Goal: Task Accomplishment & Management: Use online tool/utility

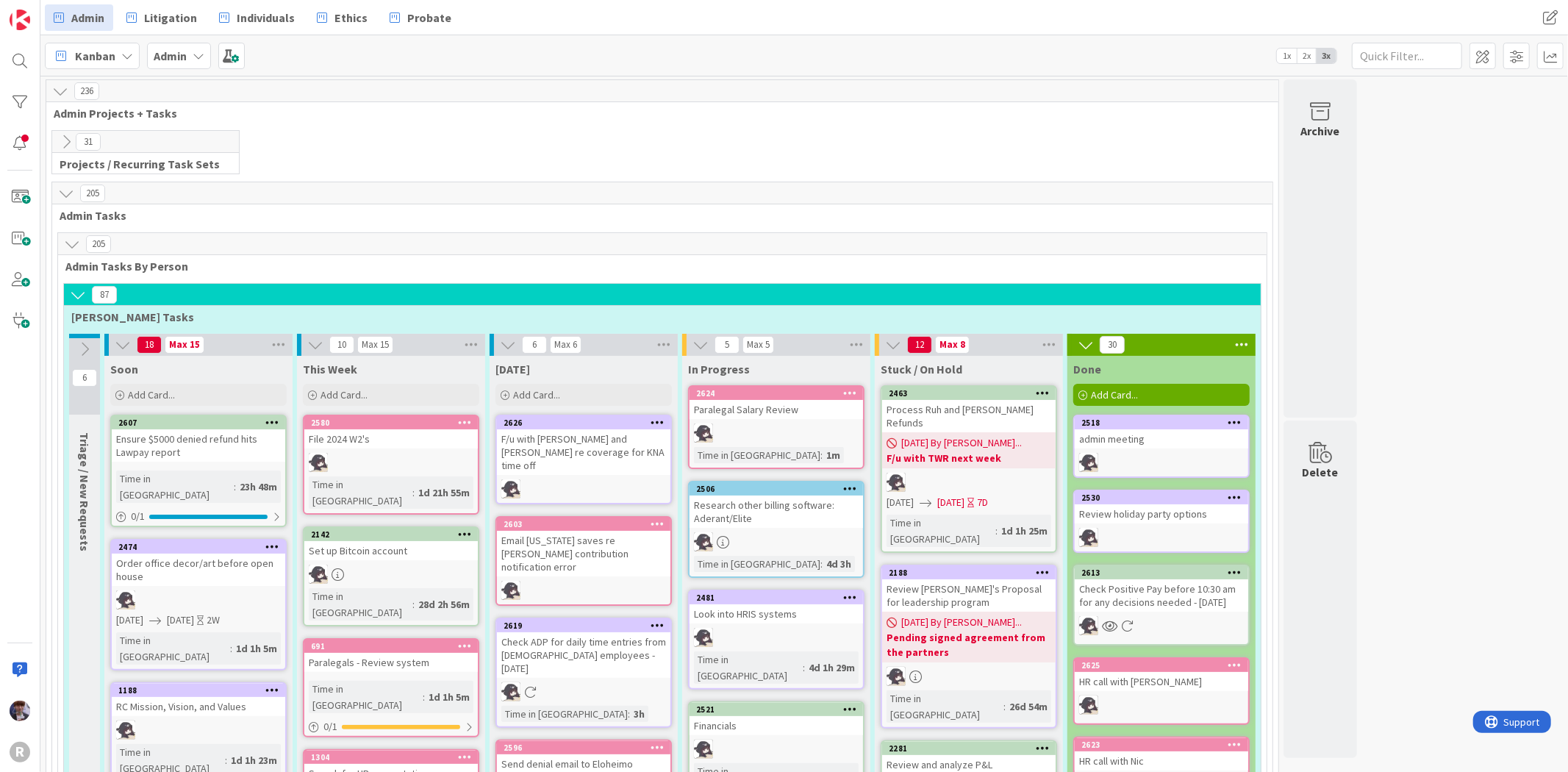
scroll to position [2613, 0]
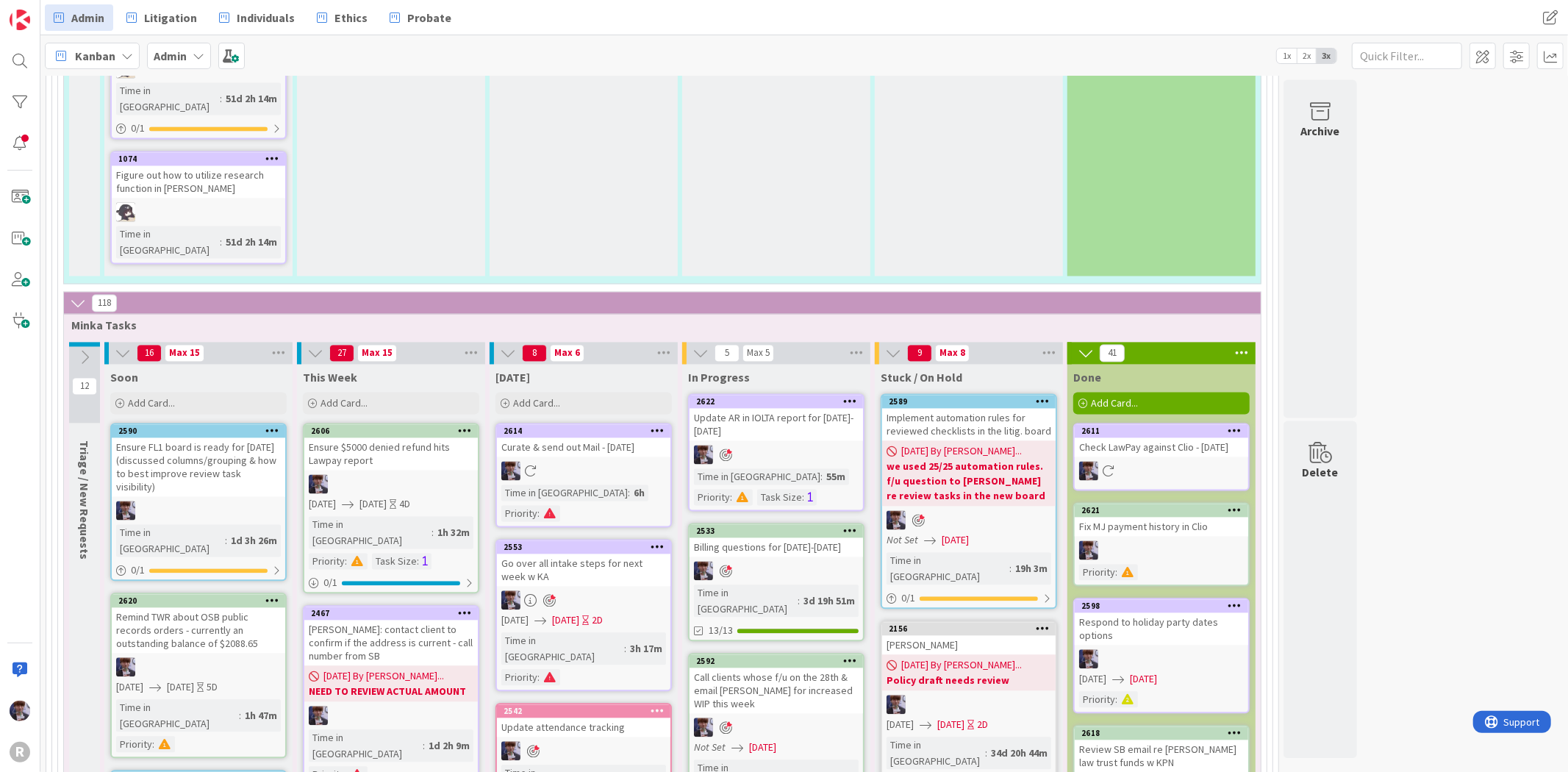
scroll to position [2368, 0]
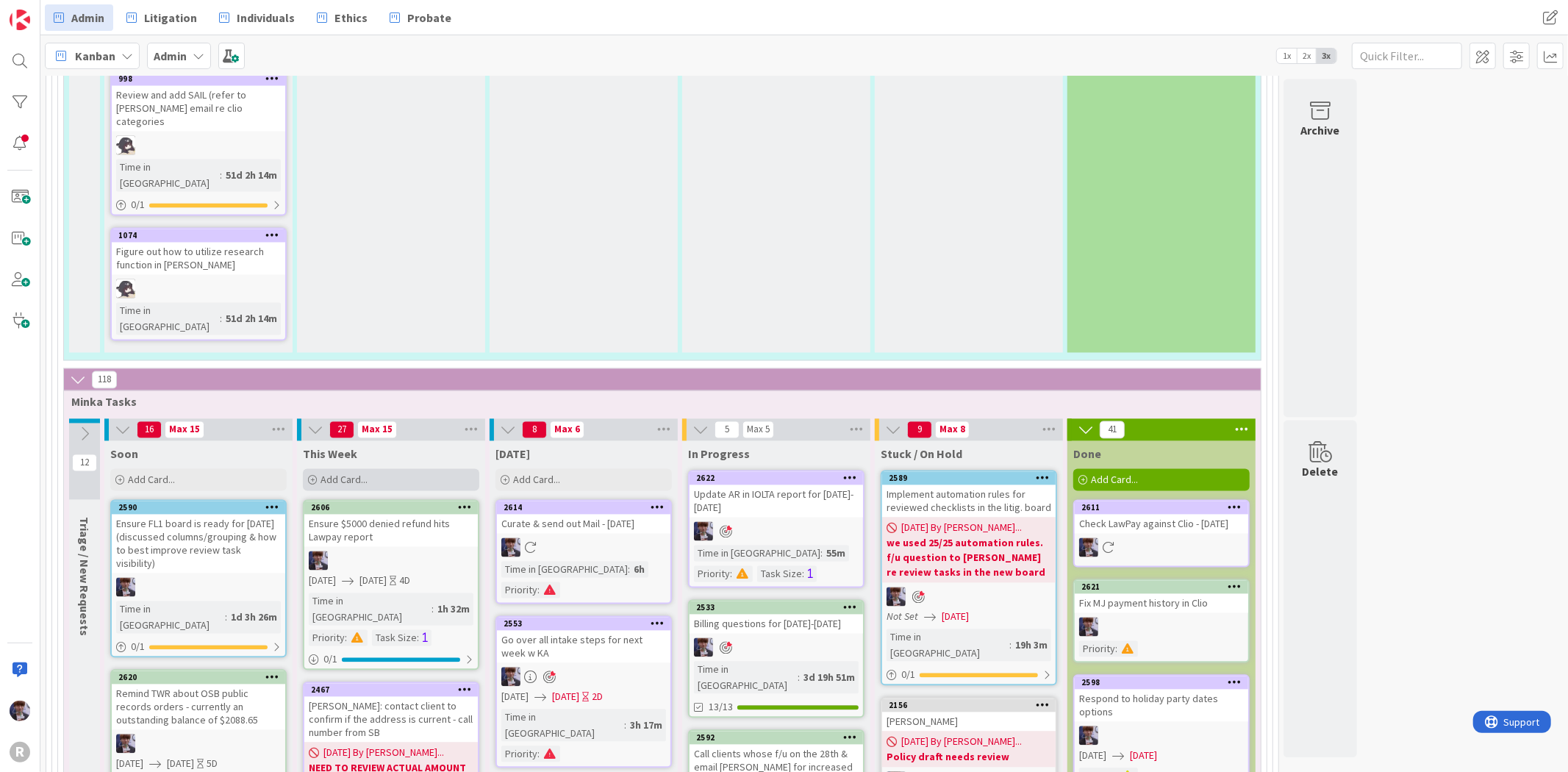
click at [421, 469] on div "Add Card..." at bounding box center [391, 479] width 177 height 22
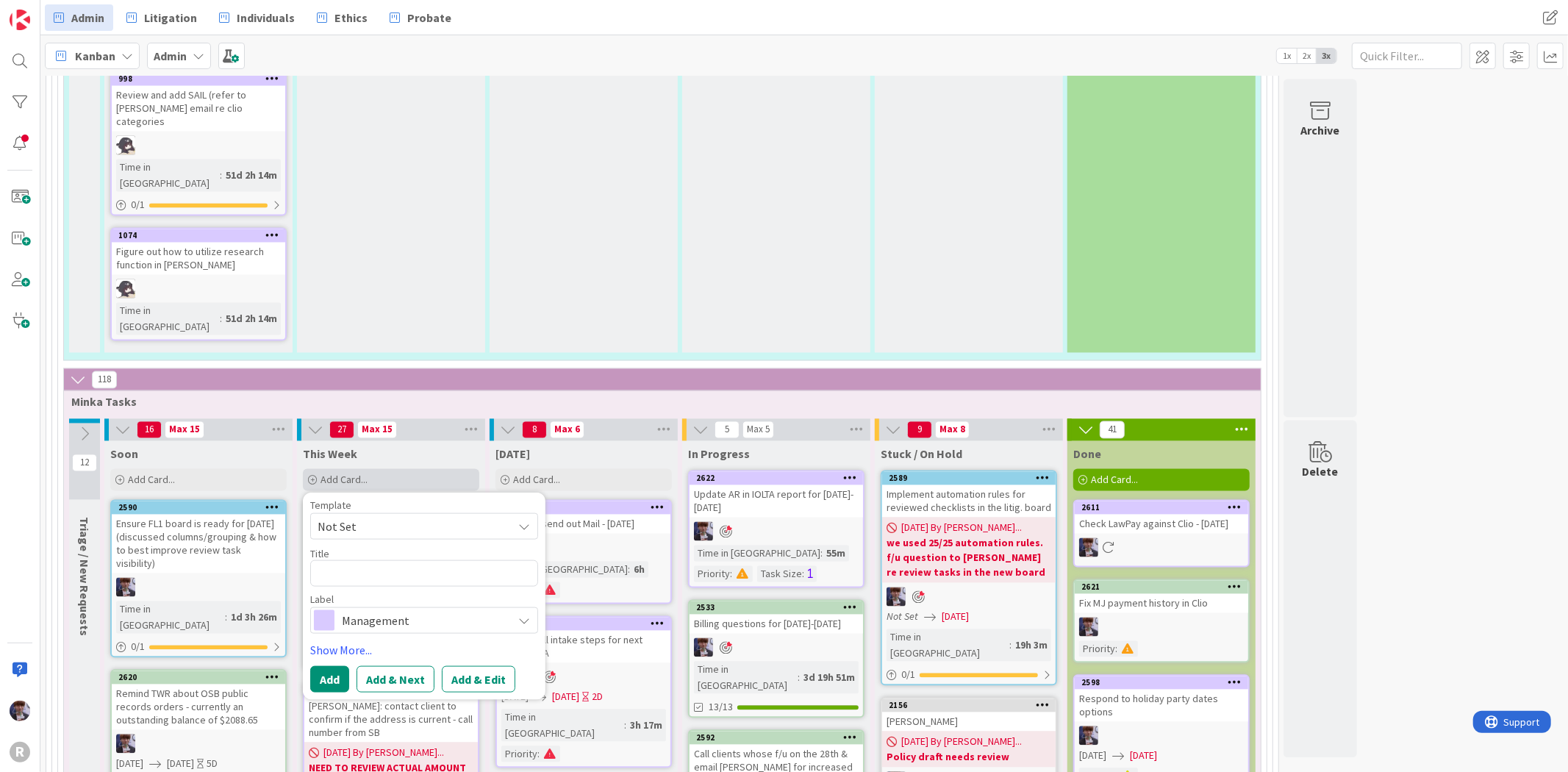
type textarea "x"
type textarea "C"
type textarea "x"
type textarea "Ch"
type textarea "x"
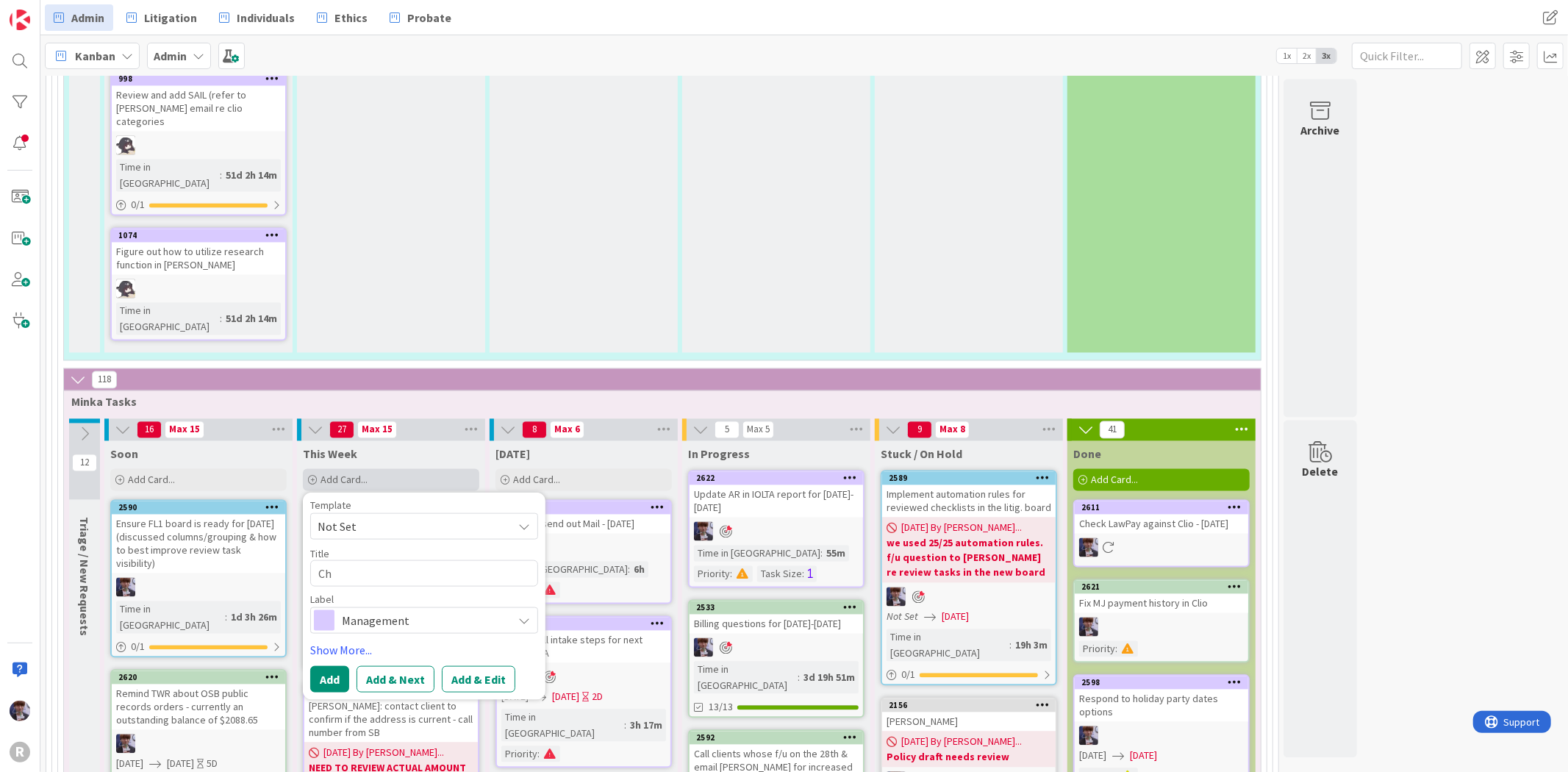
type textarea "Cha"
type textarea "x"
type textarea "[PERSON_NAME]"
type textarea "x"
type textarea "[PERSON_NAME]"
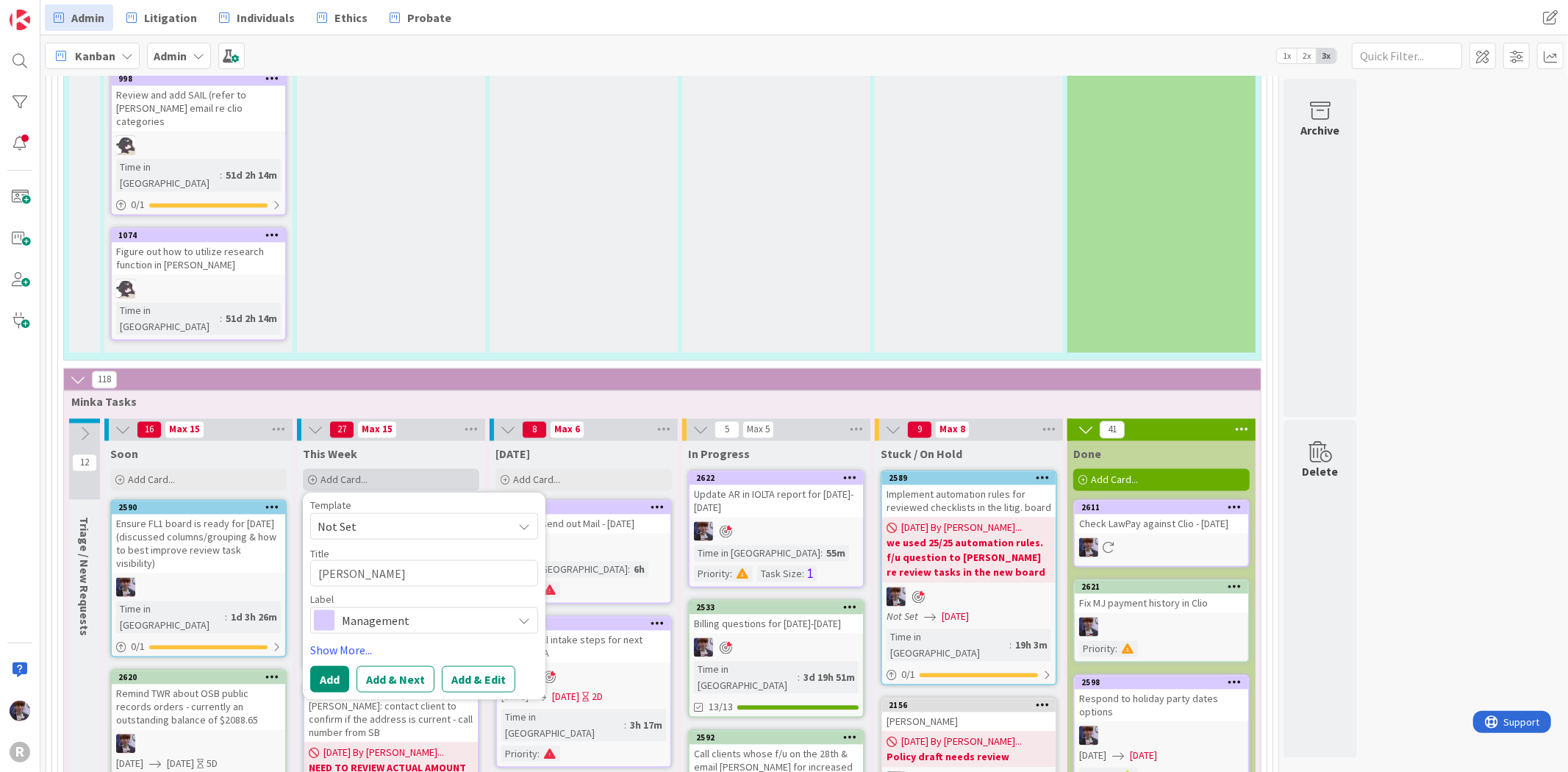
type textarea "x"
type textarea "Change"
type textarea "x"
type textarea "Change L"
type textarea "x"
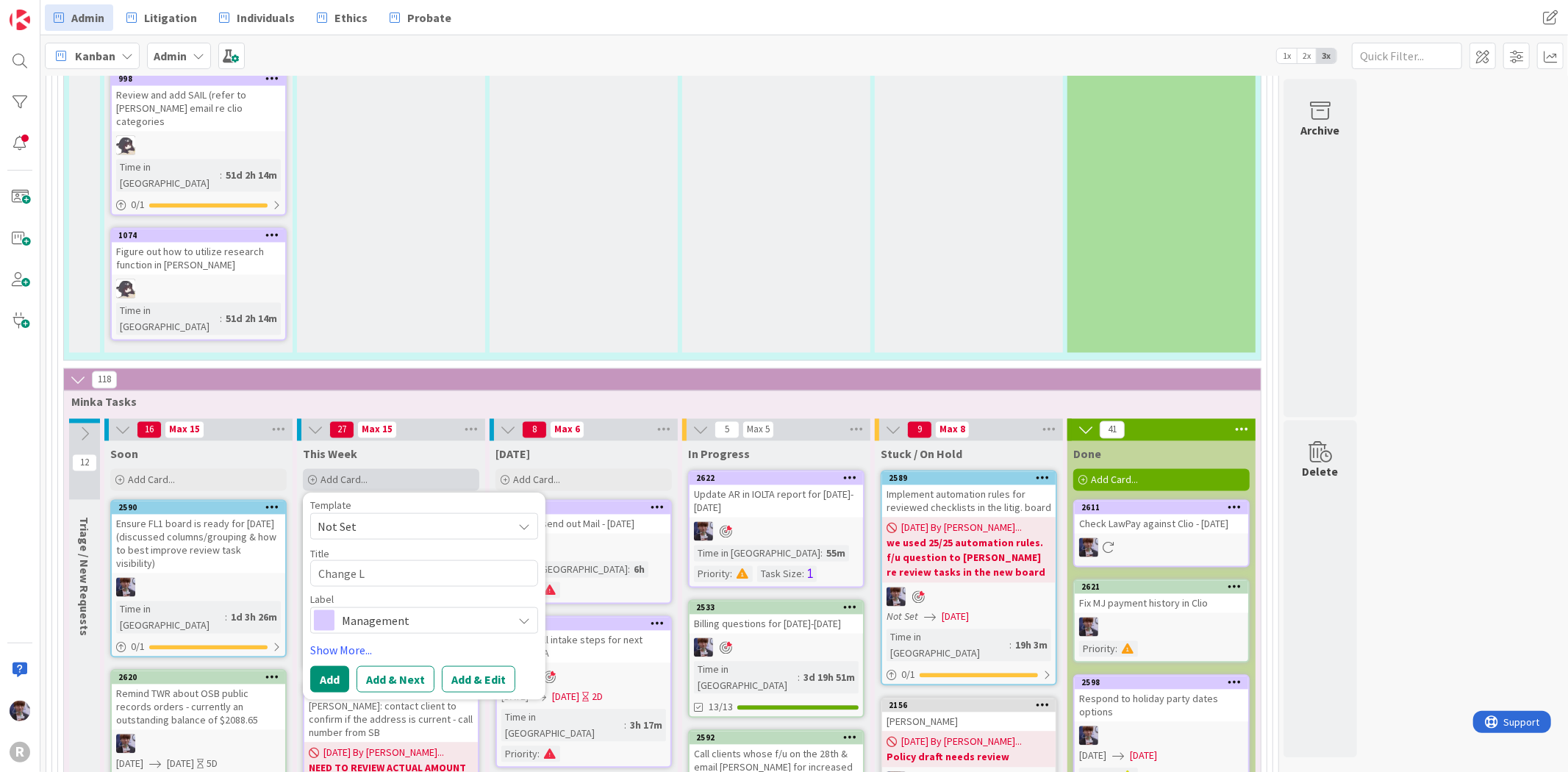
type textarea "Change La"
type textarea "x"
type textarea "Change Law"
type textarea "x"
type textarea "Change Lawm"
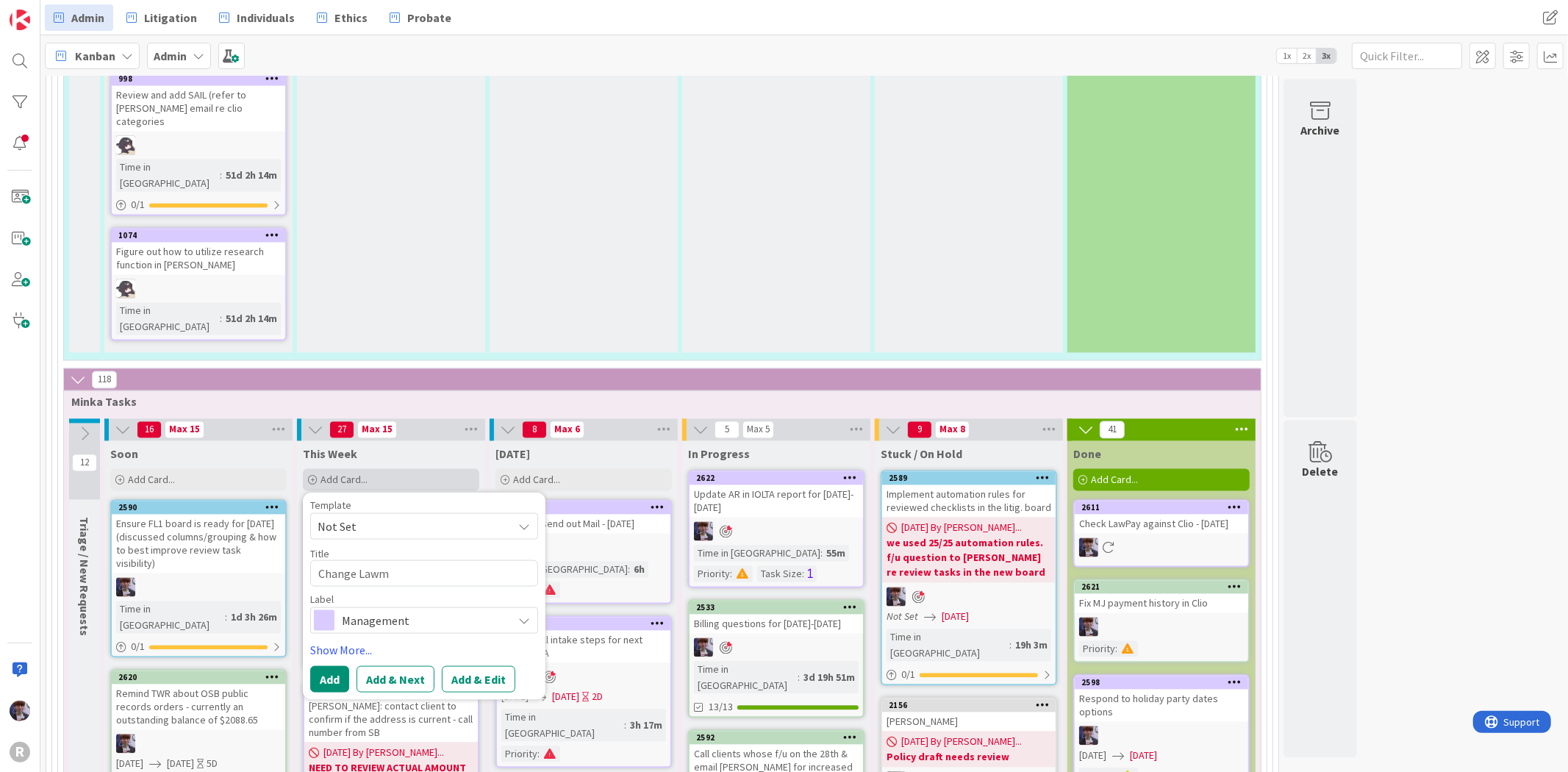
type textarea "x"
type textarea "Change Lawma"
type textarea "x"
type textarea "Change Lawmatu"
type textarea "x"
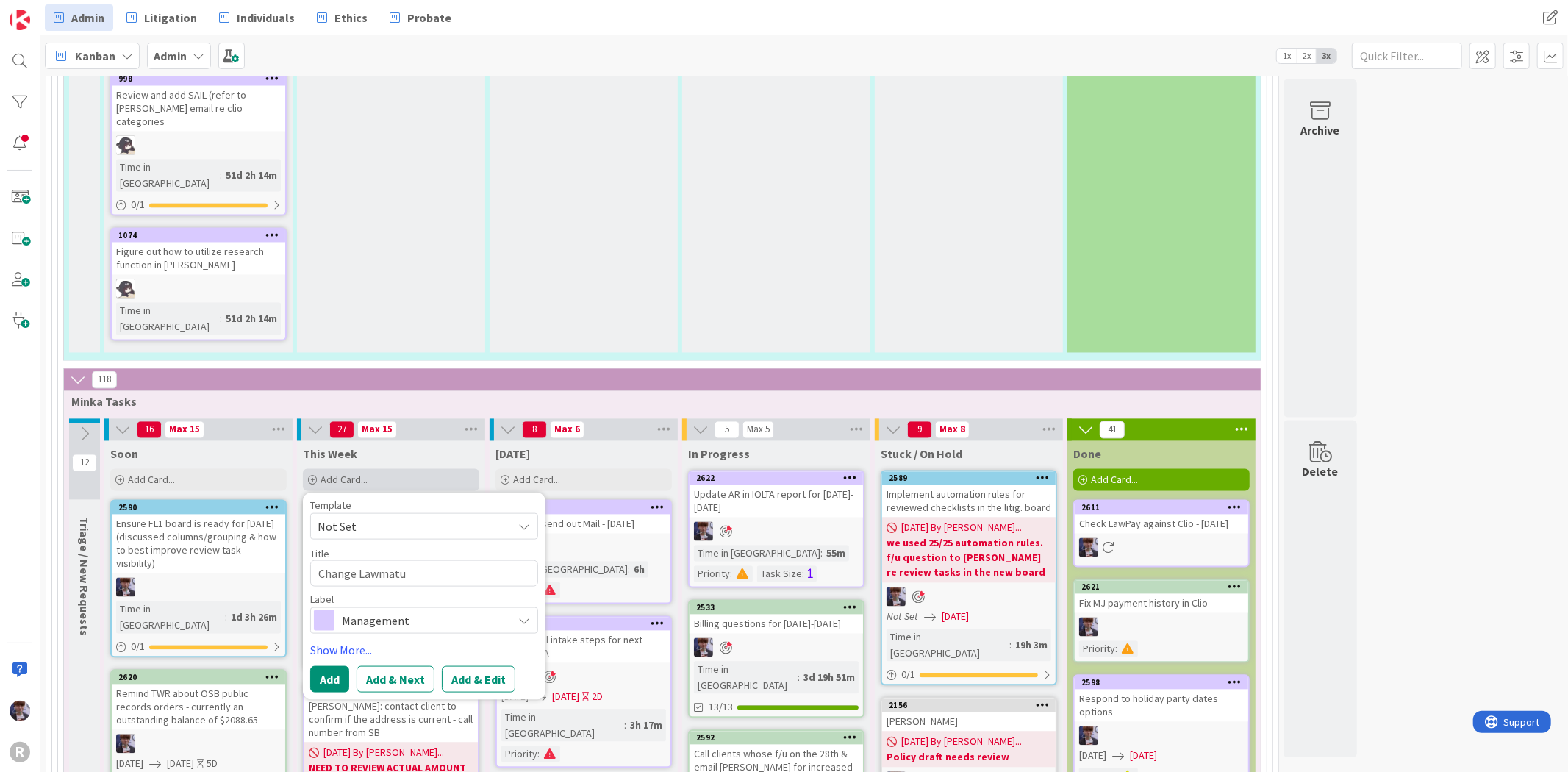
type textarea "Change Lawmatui"
type textarea "x"
type textarea "Change Lawmatuic"
type textarea "x"
type textarea "Change Lawmatuics"
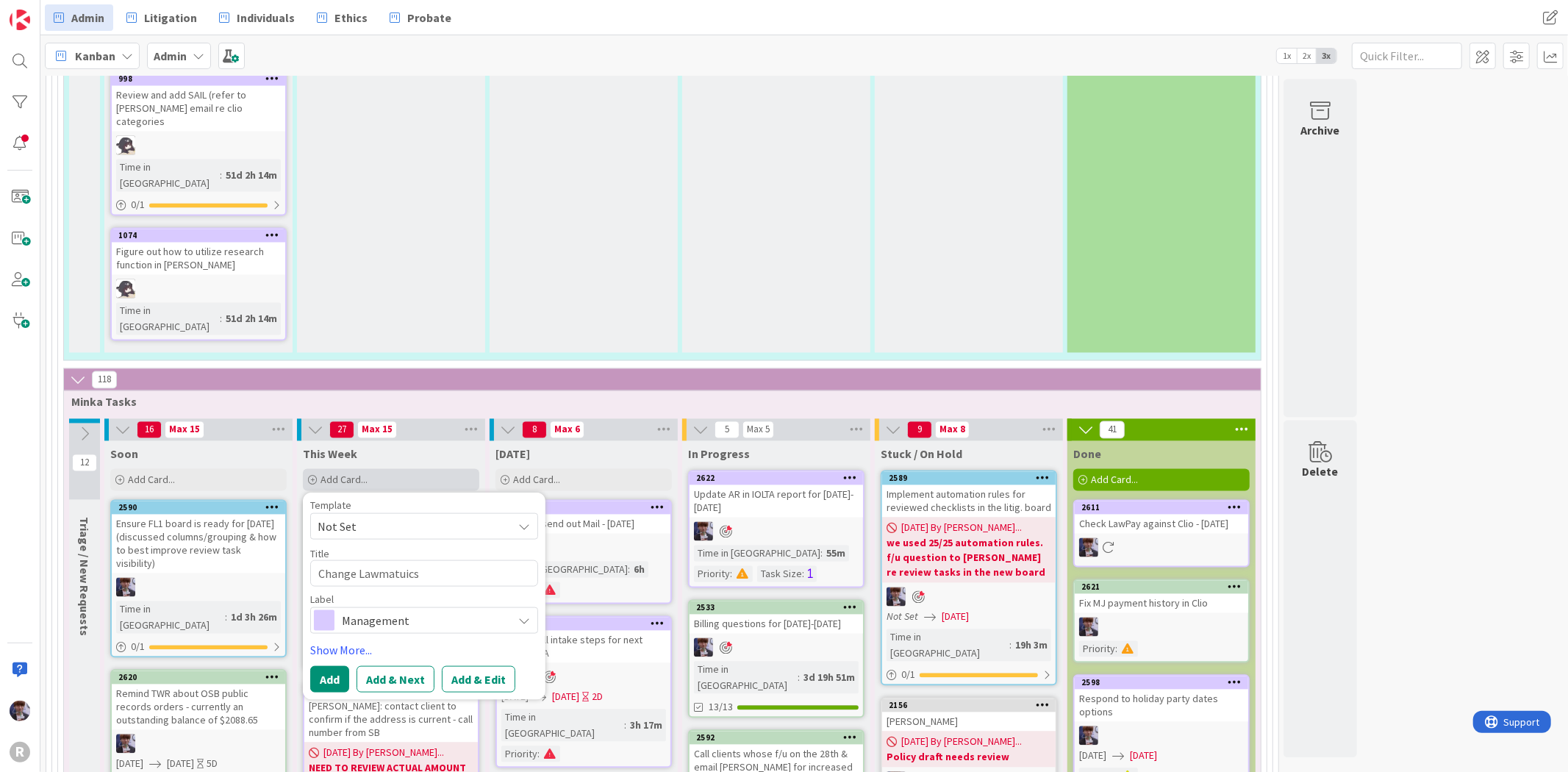
type textarea "x"
type textarea "Change Lawmatuics"
type textarea "x"
type textarea "Change Lawmatuics n"
type textarea "x"
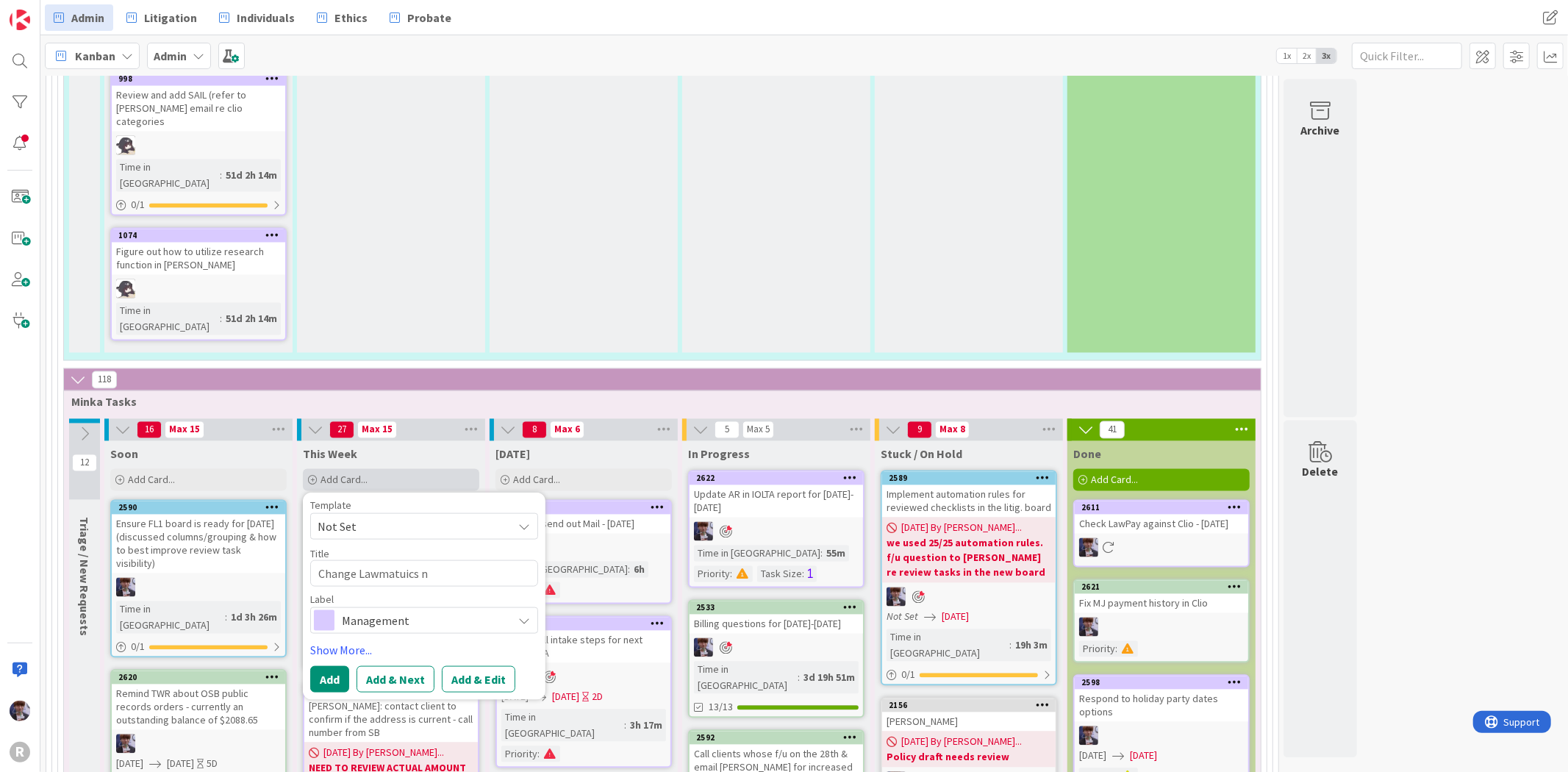
type textarea "Change Lawmatuics no"
type textarea "x"
type textarea "Change Lawmatuics not"
type textarea "x"
type textarea "Change Lawmatuics noti"
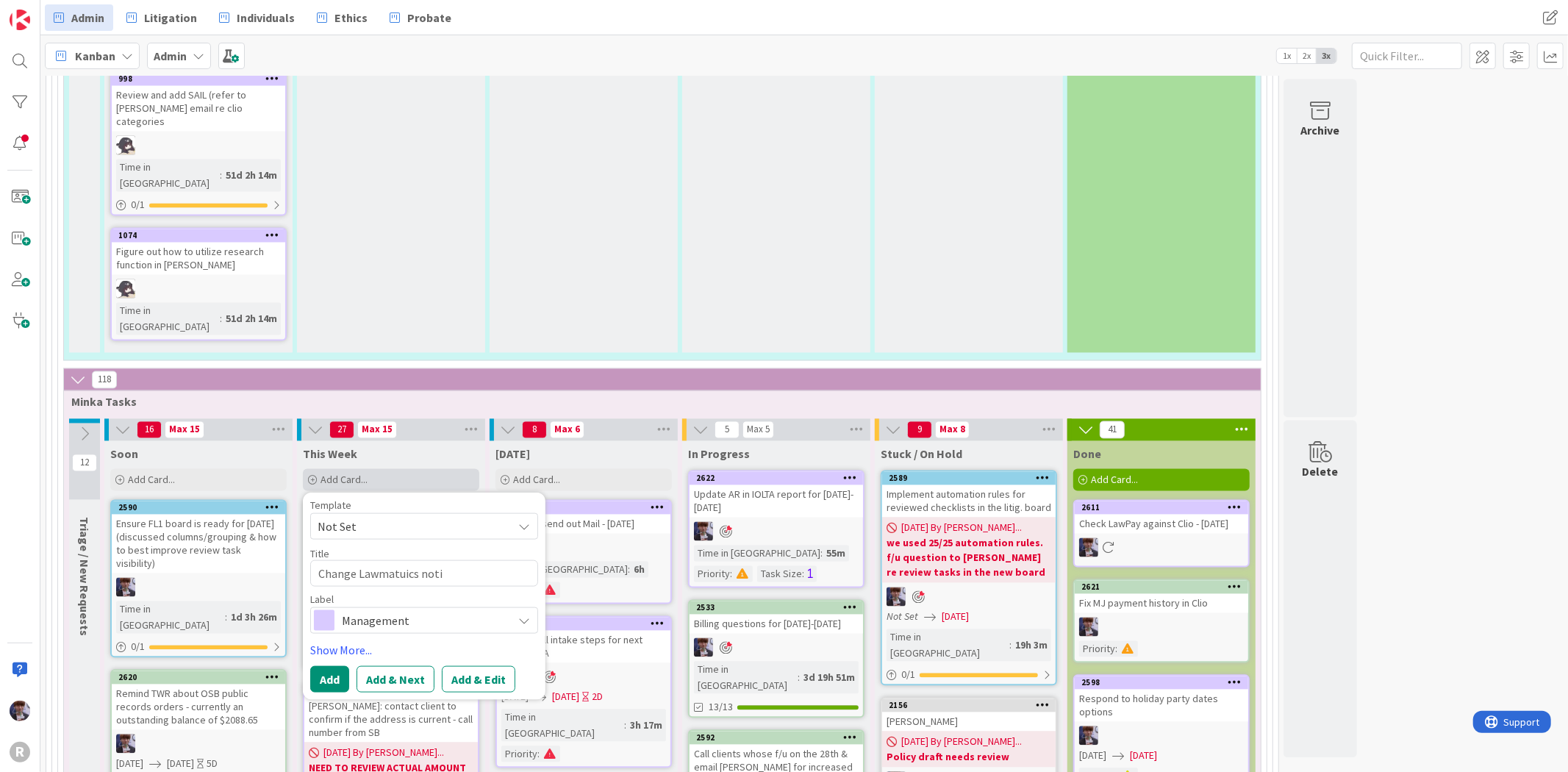
type textarea "x"
type textarea "Change Lawmatuics notif"
type textarea "x"
type textarea "Change Lawmatuics notifi"
type textarea "x"
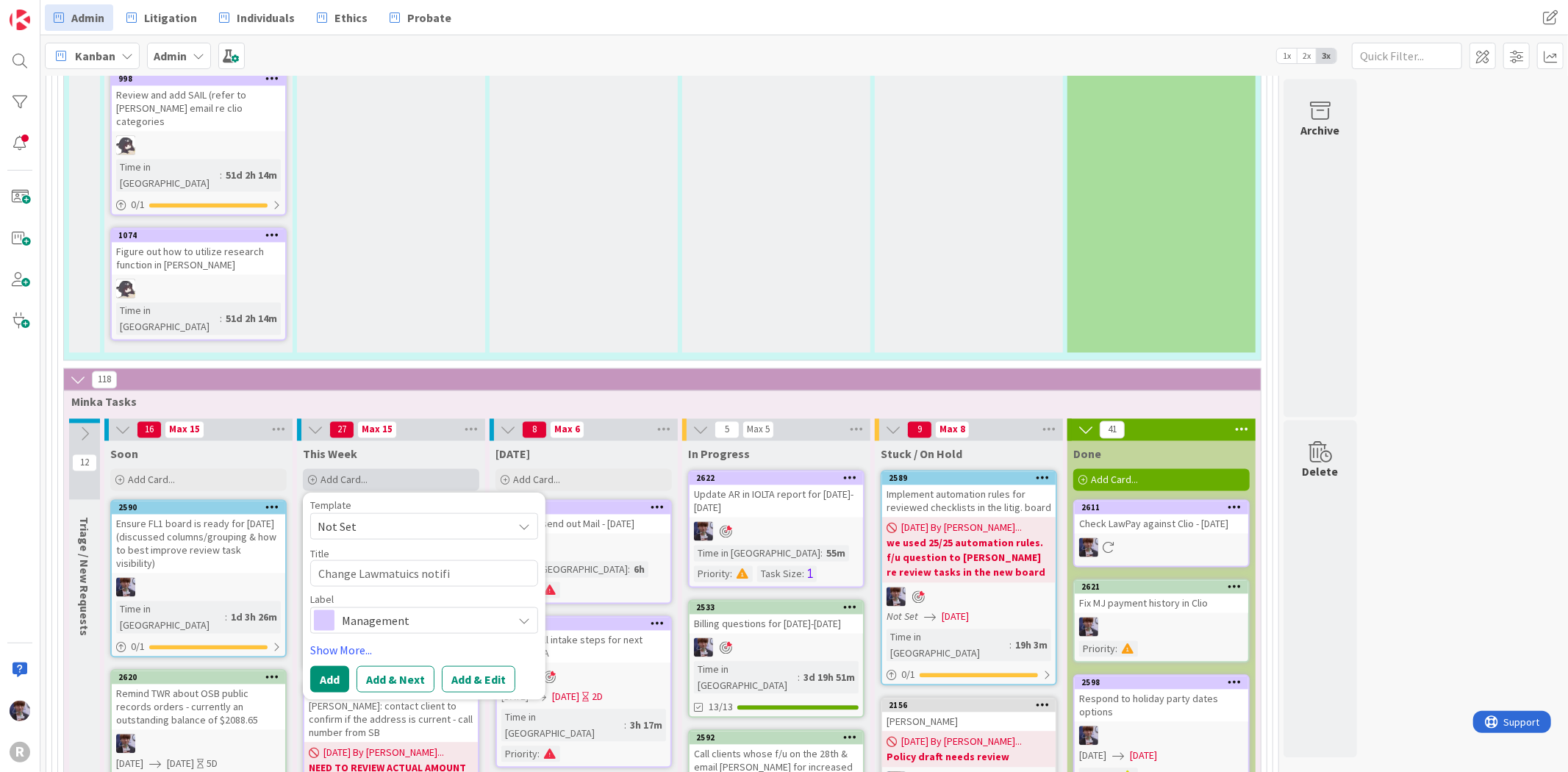
type textarea "Change Lawmatuics notific"
type textarea "x"
type textarea "Change Lawmatuics notifica"
type textarea "x"
type textarea "Change Lawmatuics notificat"
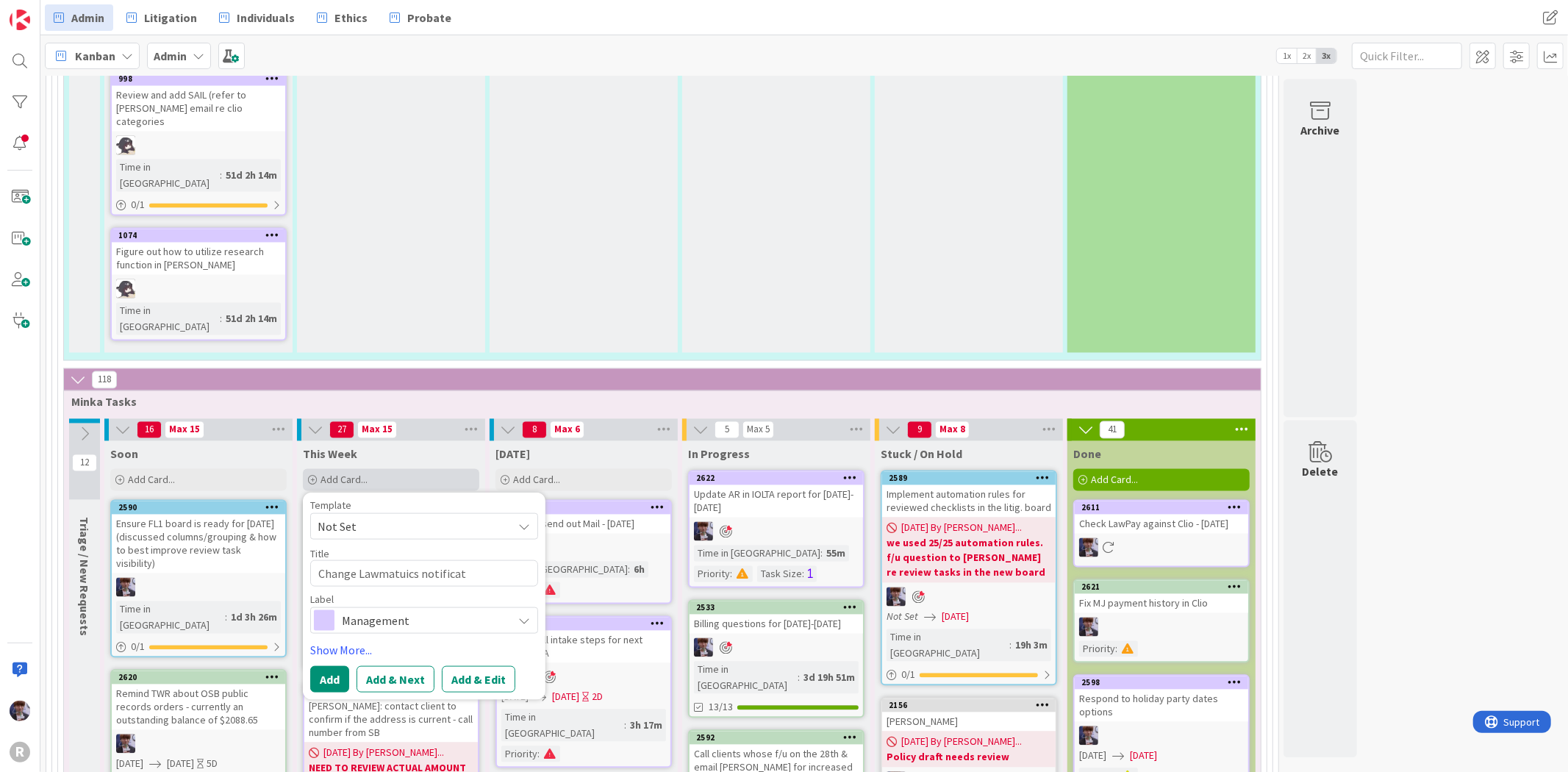
type textarea "x"
type textarea "Change Lawmatuics notificati"
type textarea "x"
type textarea "Change Lawmatuics notificatio"
type textarea "x"
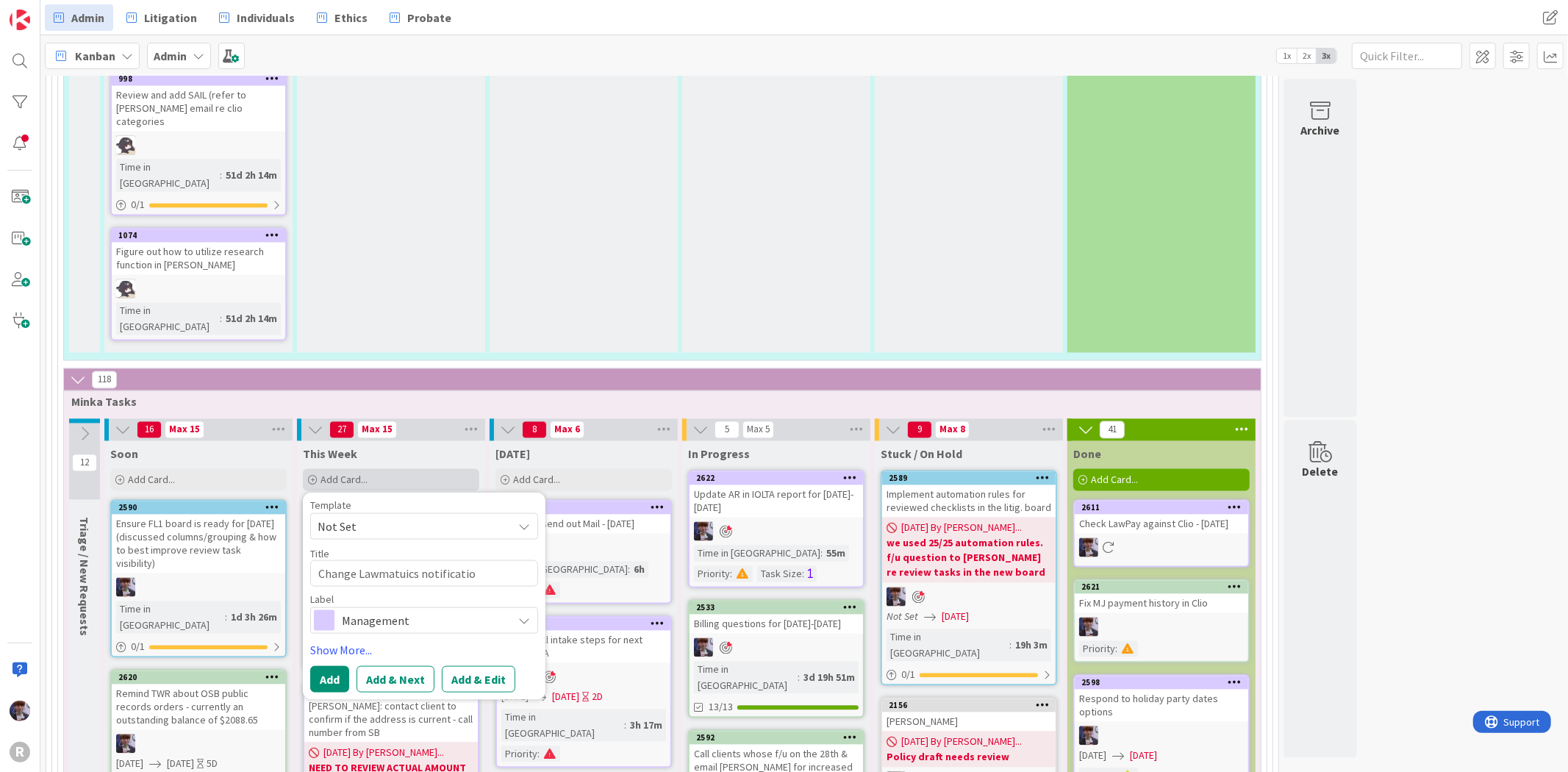
type textarea "Change Lawmatuics notification"
type textarea "x"
type textarea "Change Lawmatuics notifications"
type textarea "x"
type textarea "Change Lawmatuics notifications"
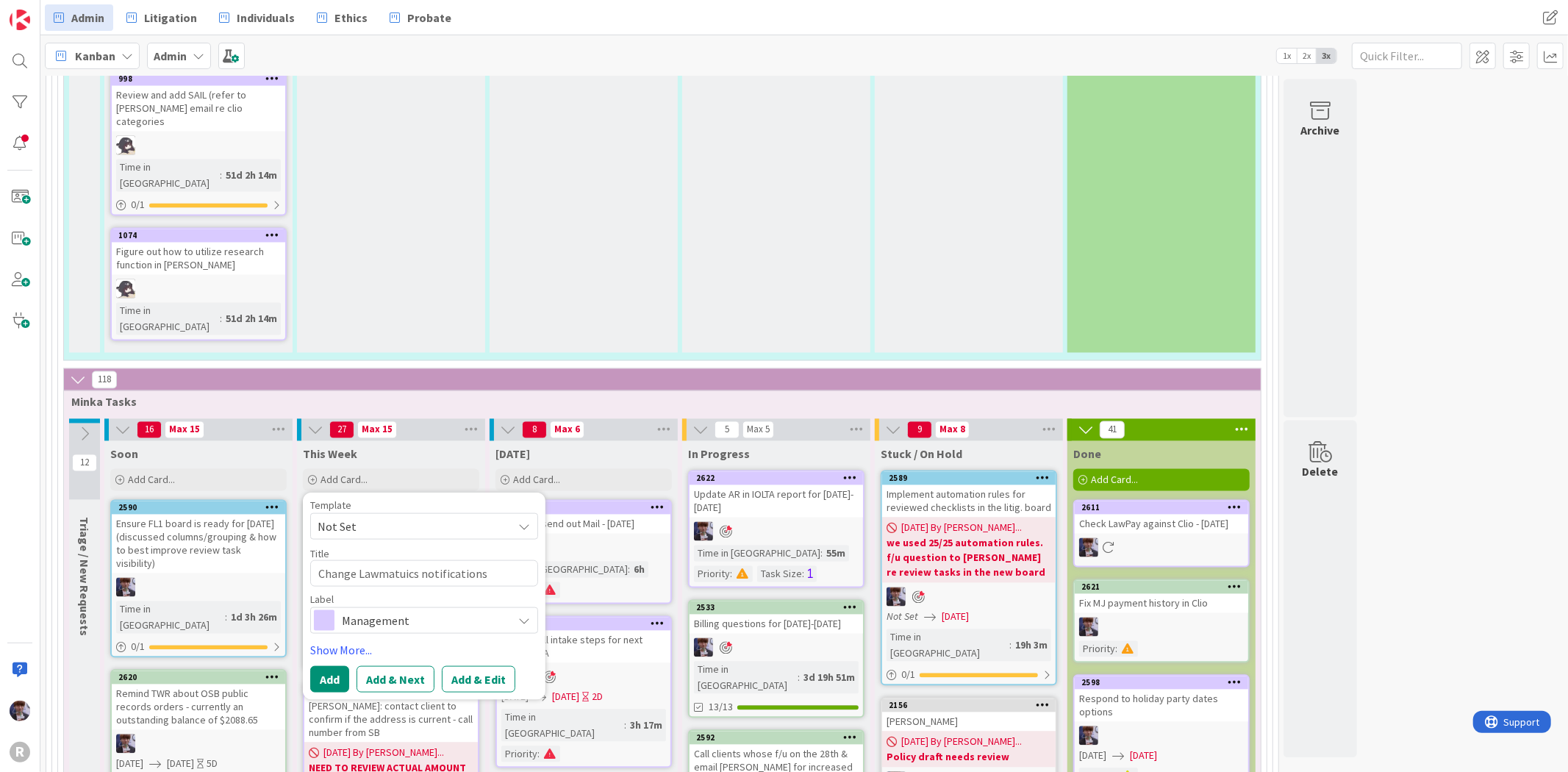
drag, startPoint x: 389, startPoint y: 251, endPoint x: 377, endPoint y: 259, distance: 14.4
click at [377, 560] on textarea "Change Lawmatuics notifications" at bounding box center [424, 573] width 228 height 26
click at [400, 560] on textarea "Change Lawmatuics notifications" at bounding box center [424, 573] width 228 height 26
type textarea "x"
type textarea "Change Lawmatics notifications"
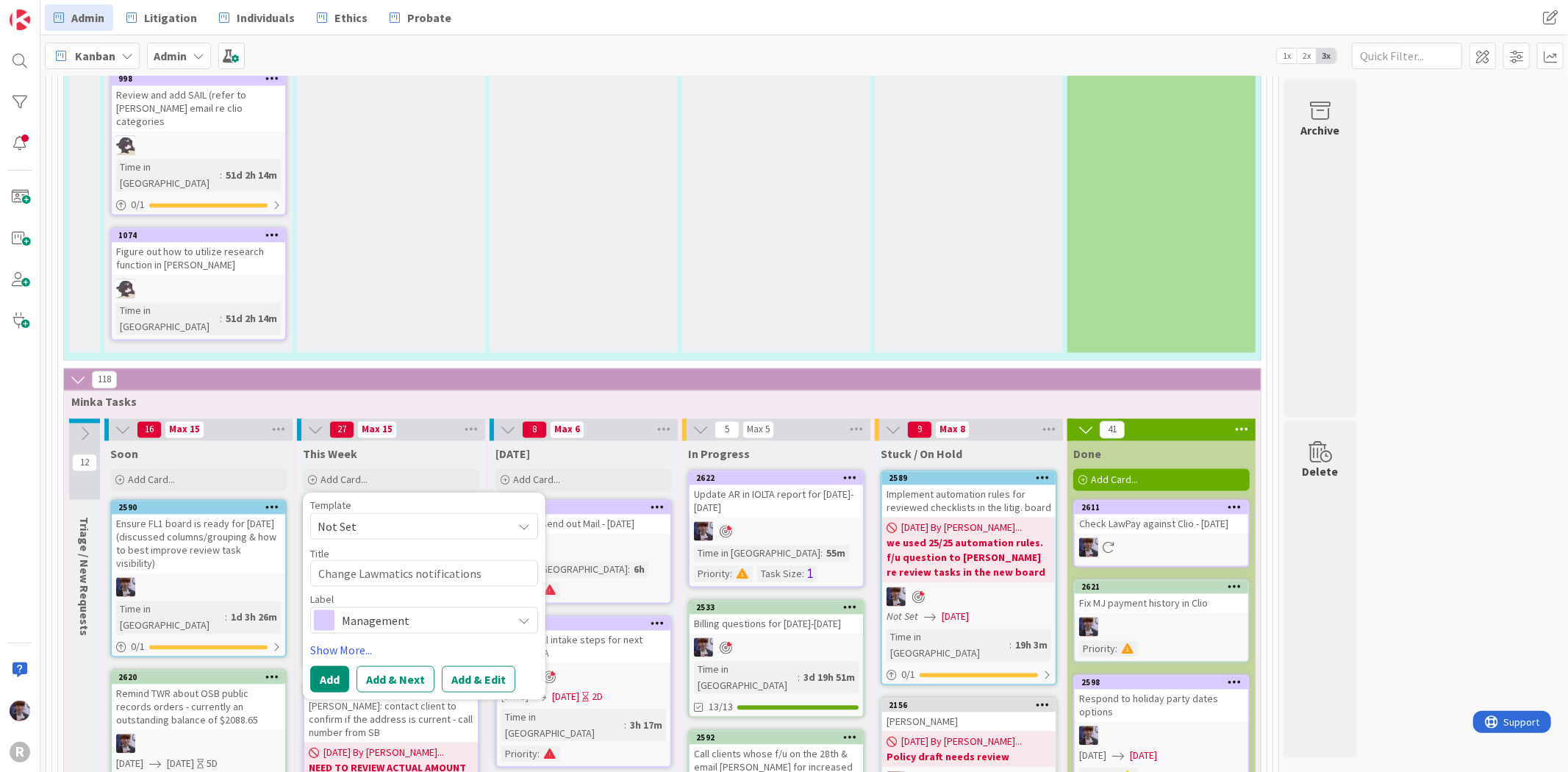
click at [407, 594] on div "Label Management" at bounding box center [424, 613] width 228 height 39
click at [407, 610] on span "Management" at bounding box center [423, 620] width 163 height 21
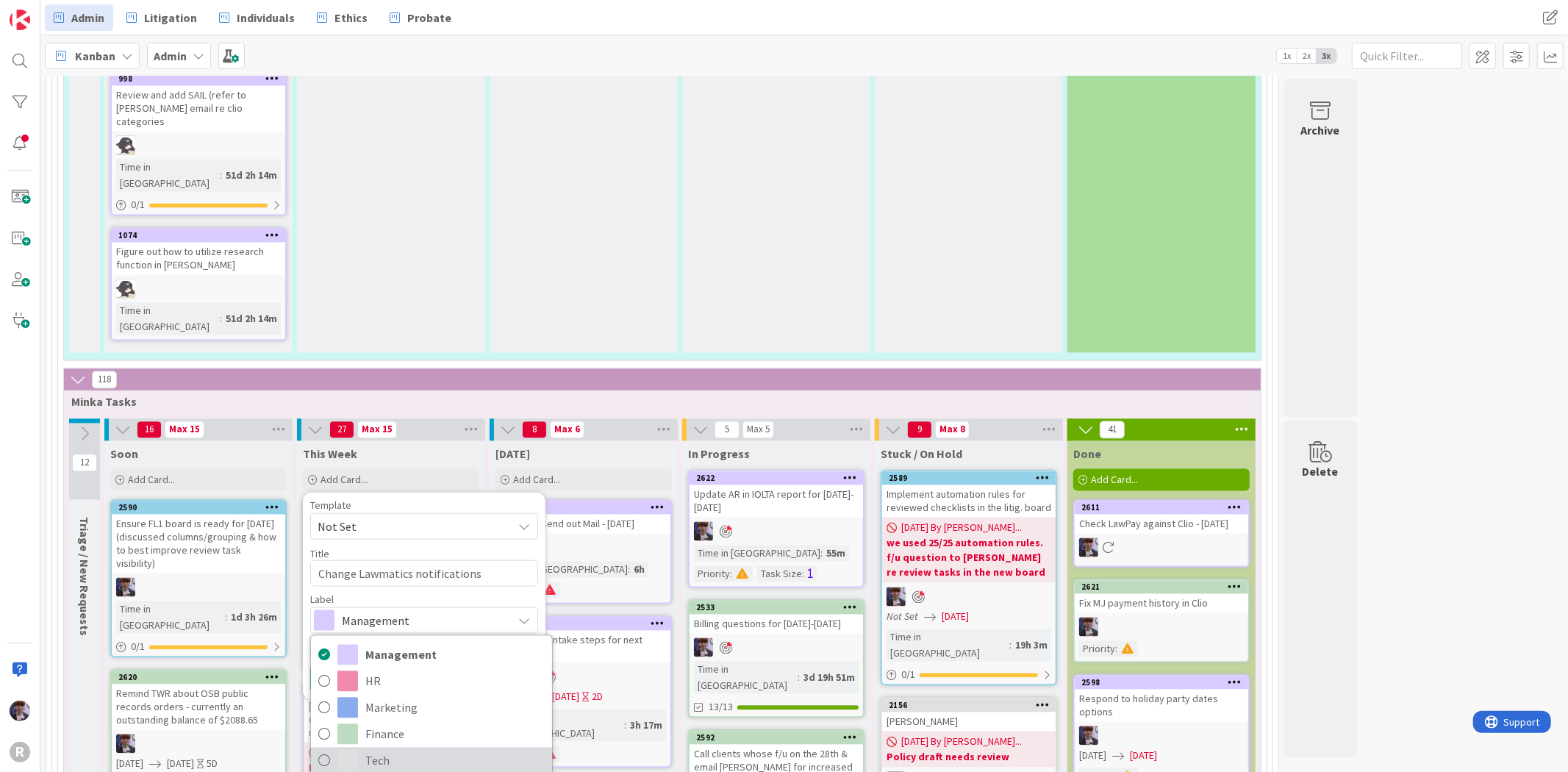
click at [424, 750] on span "Tech" at bounding box center [454, 760] width 179 height 22
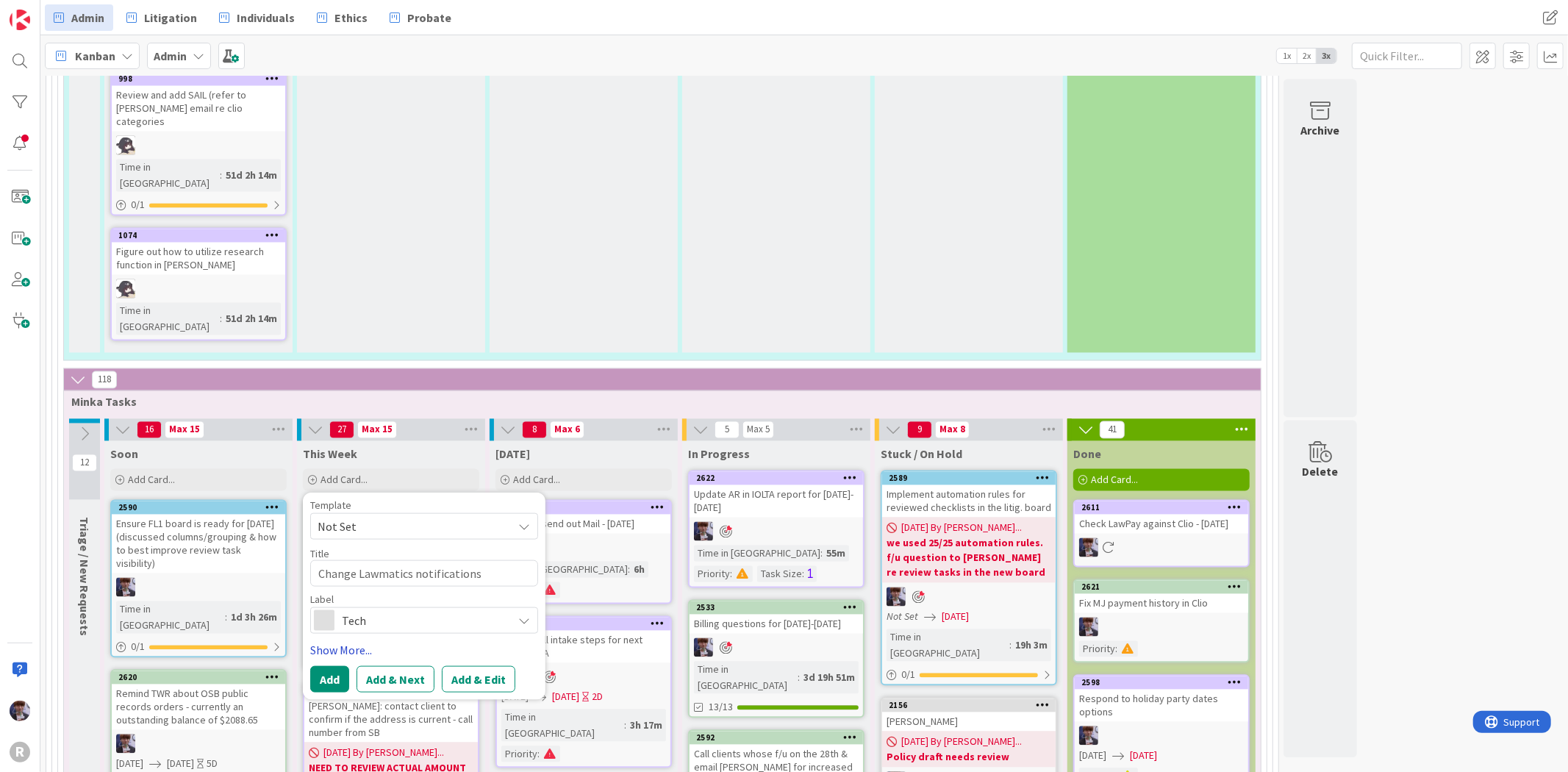
click at [350, 641] on link "Show More..." at bounding box center [424, 650] width 228 height 18
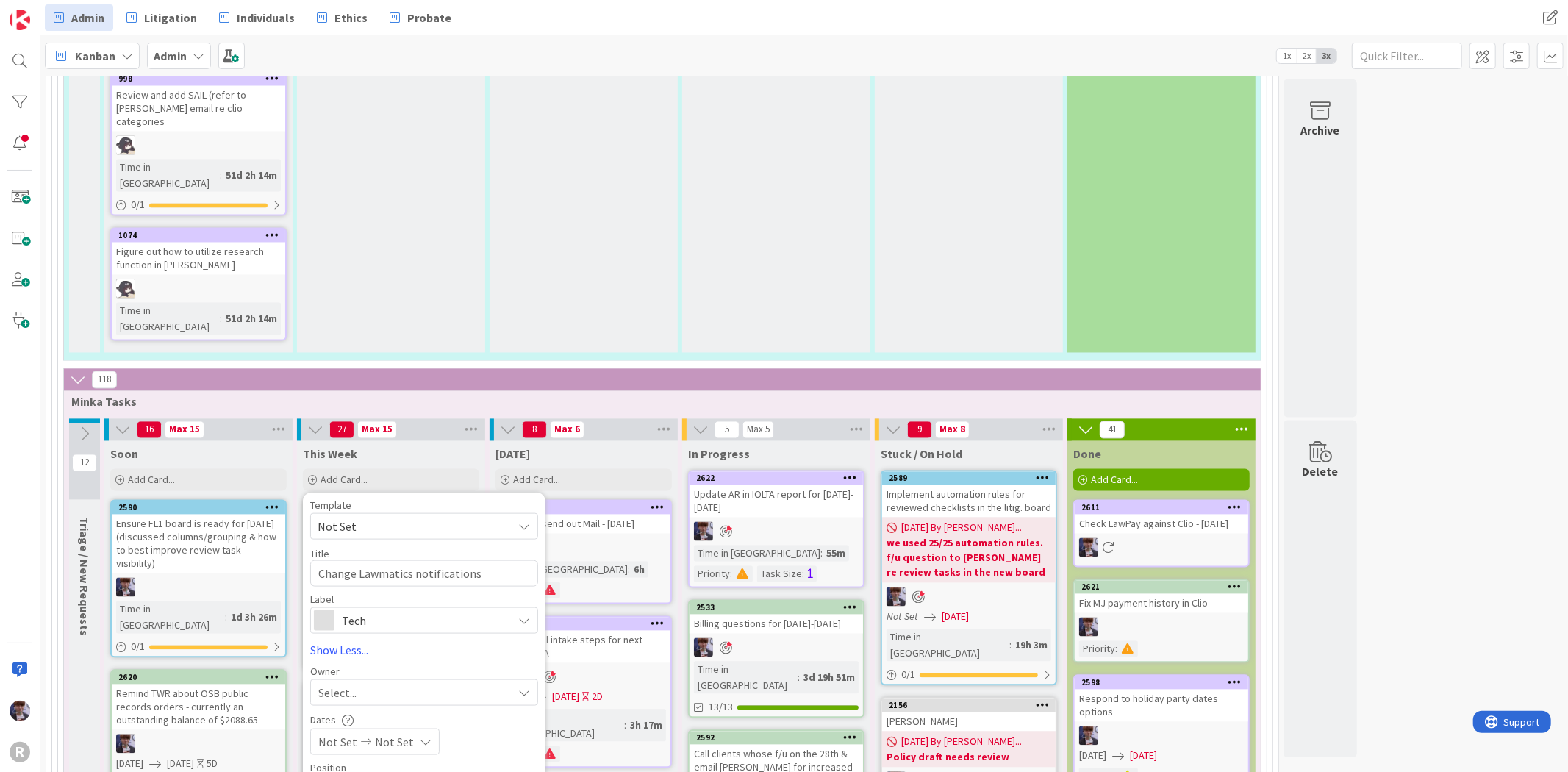
click at [370, 684] on div "Select..." at bounding box center [416, 693] width 194 height 18
click at [476, 560] on textarea "Change Lawmatics notifications" at bounding box center [424, 573] width 228 height 26
type textarea "x"
type textarea "Change Lawmatics notifications n"
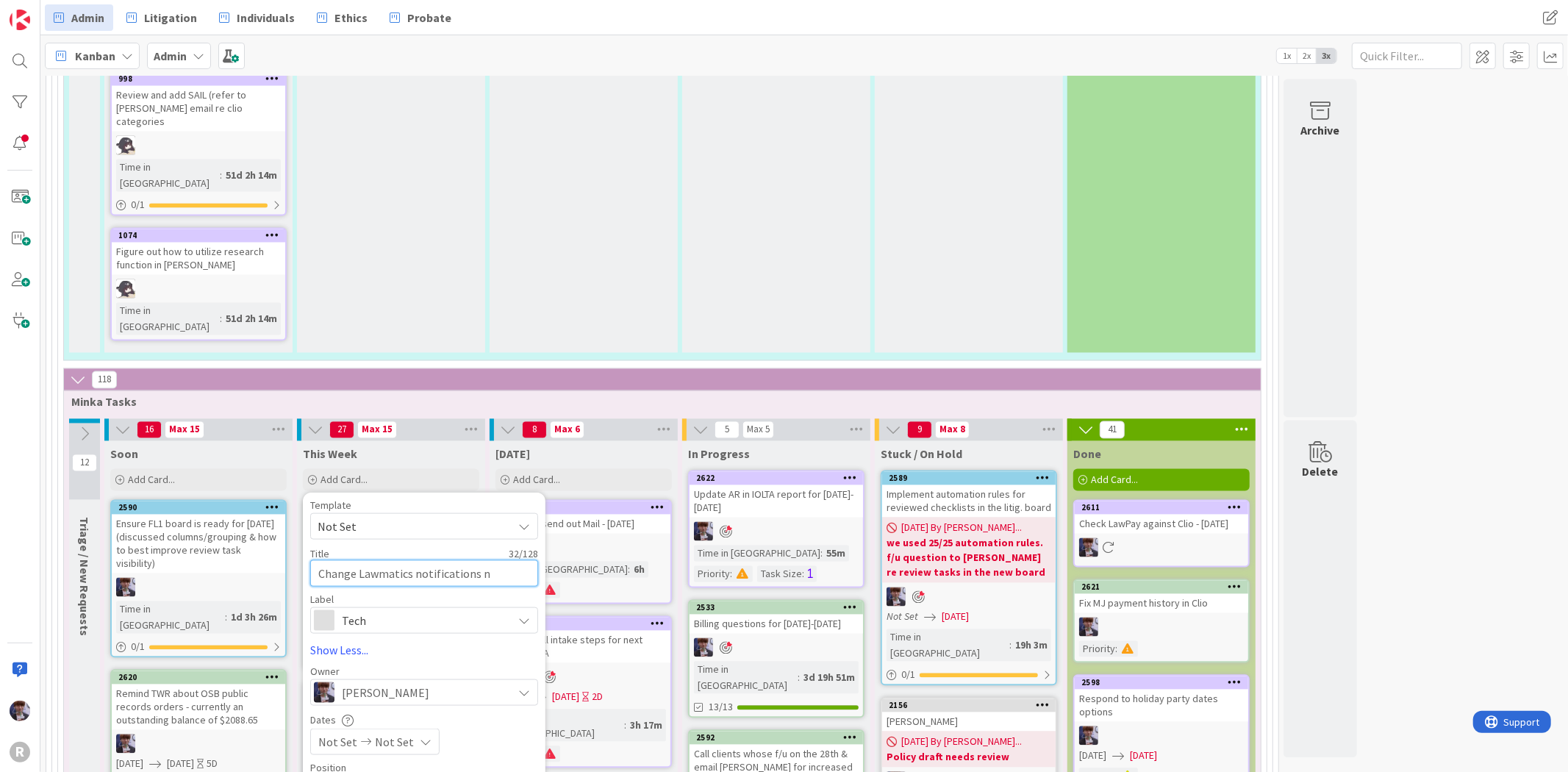
type textarea "x"
type textarea "Change Lawmatics notifications ne"
type textarea "x"
type textarea "Change Lawmatics notifications nex"
type textarea "x"
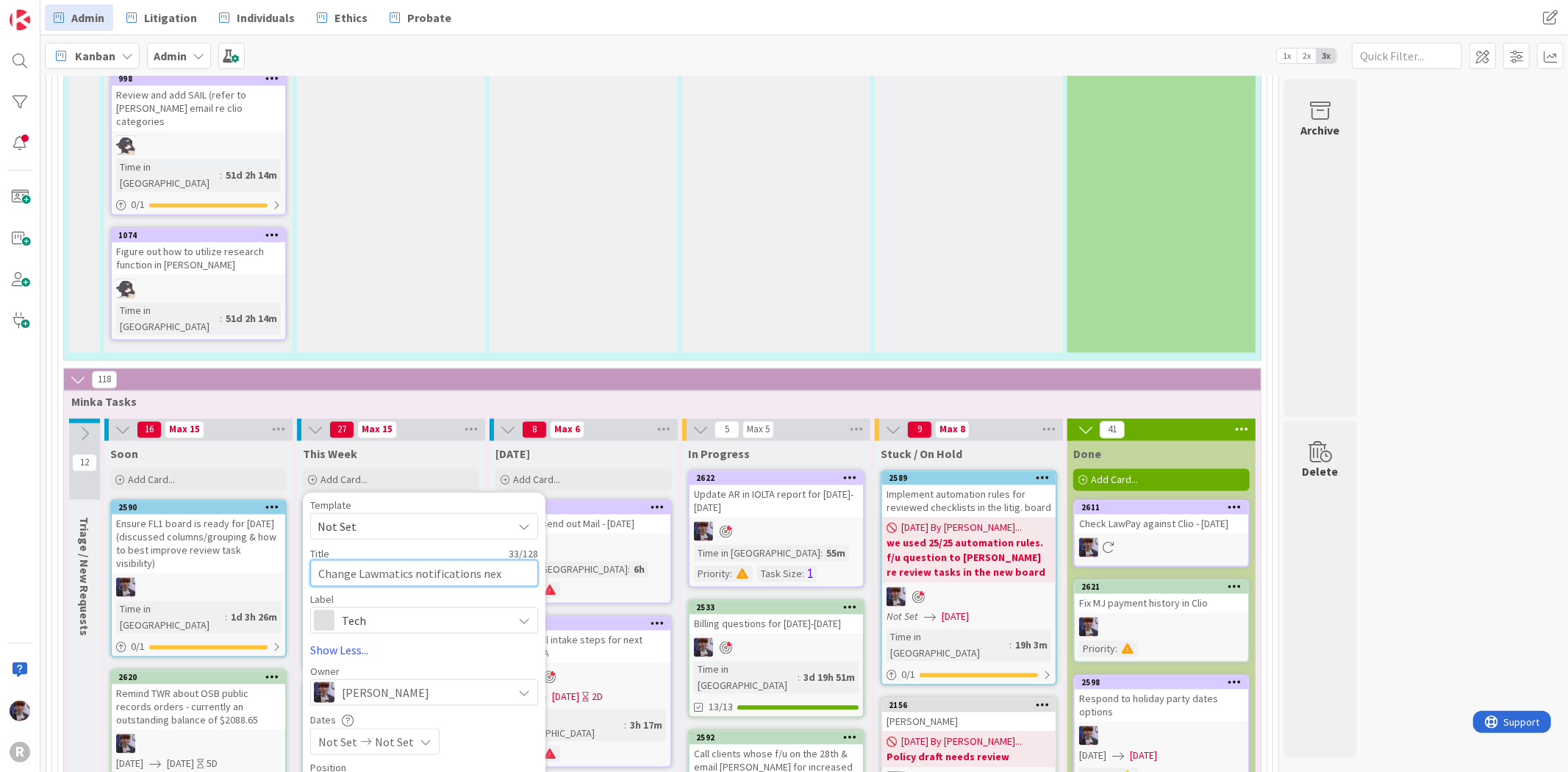
type textarea "Change Lawmatics notifications next"
type textarea "x"
type textarea "Change Lawmatics notifications next"
type textarea "x"
type textarea "Change Lawmatics notifications next"
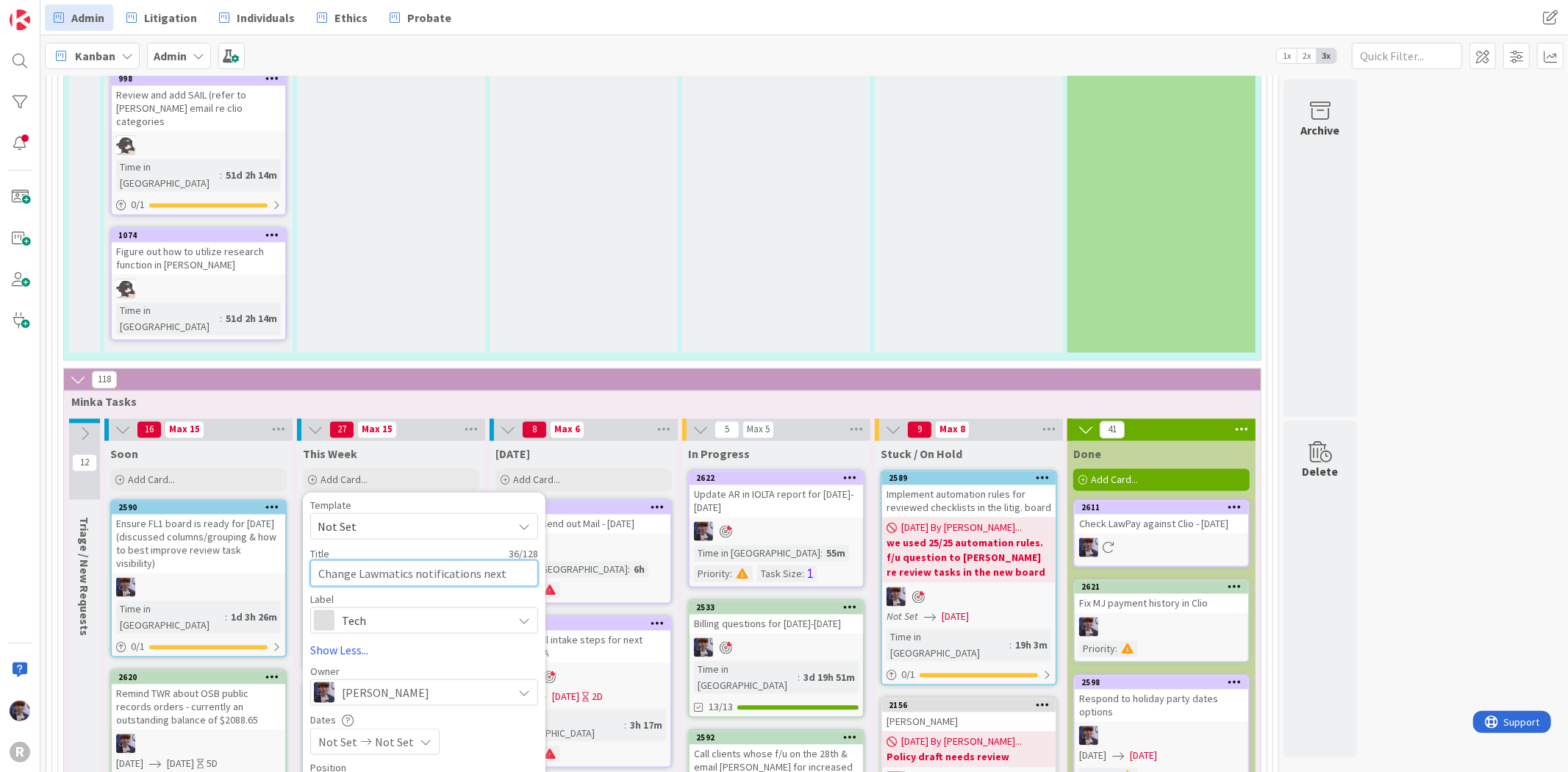
type textarea "x"
type textarea "Change Lawmatics notifications nex"
type textarea "x"
type textarea "Change Lawmatics notifications ne"
type textarea "x"
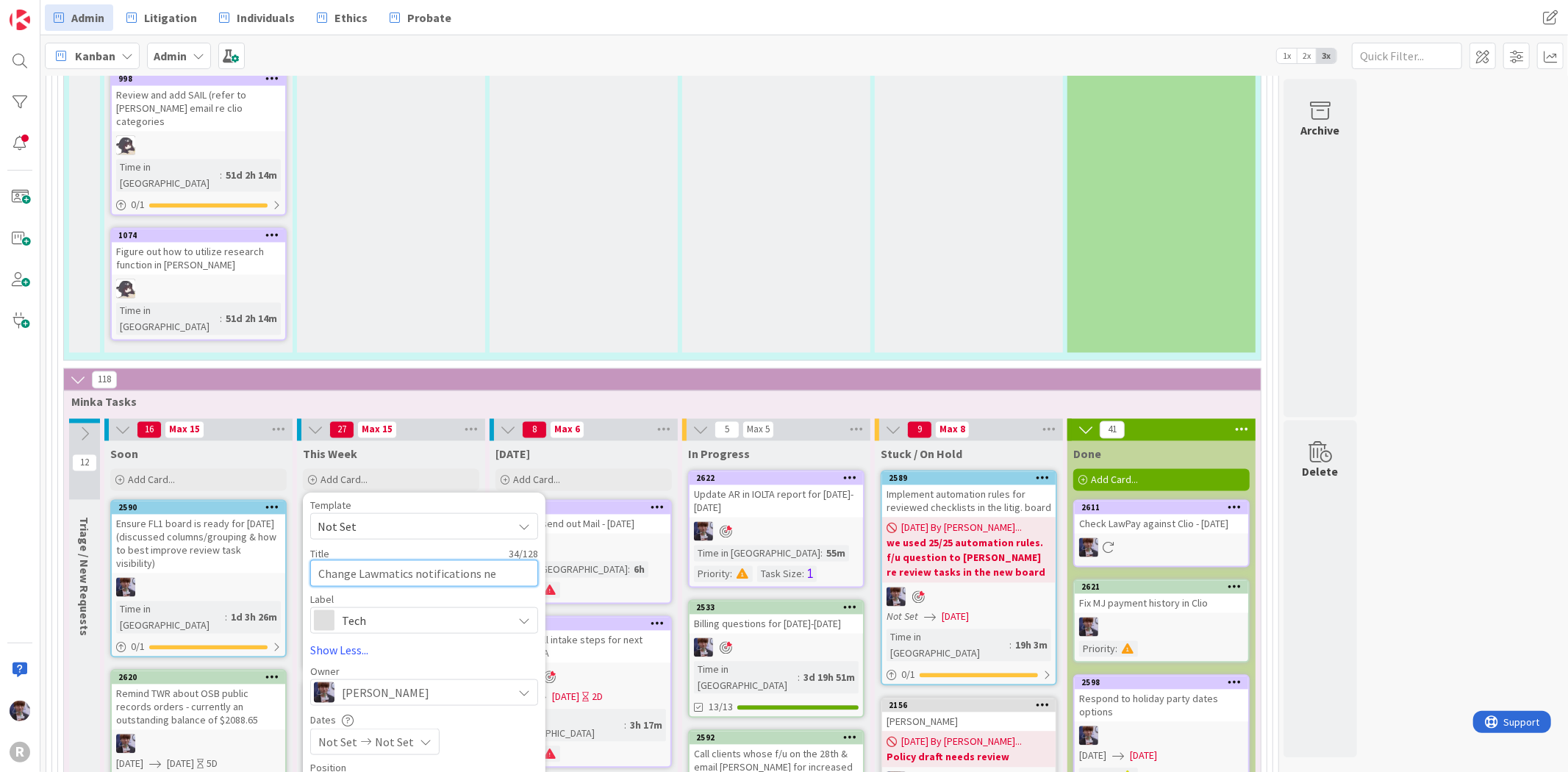
type textarea "Change Lawmatics notifications n"
type textarea "x"
type textarea "Change Lawmatics notifications"
type textarea "x"
type textarea "Change Lawmatics notifications f"
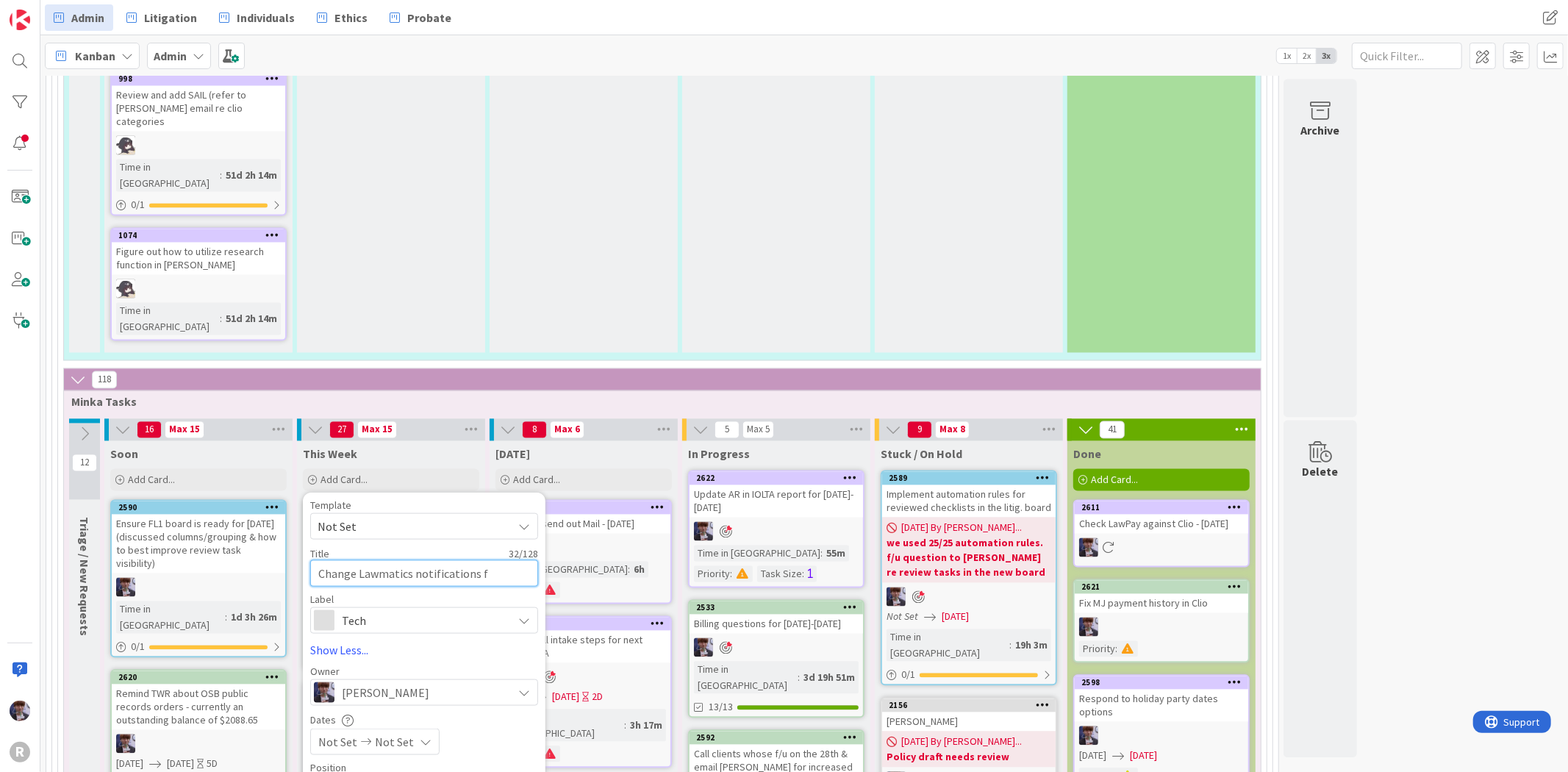
type textarea "x"
type textarea "Change Lawmatics notifications fo"
type textarea "x"
type textarea "Change Lawmatics notifications for"
type textarea "x"
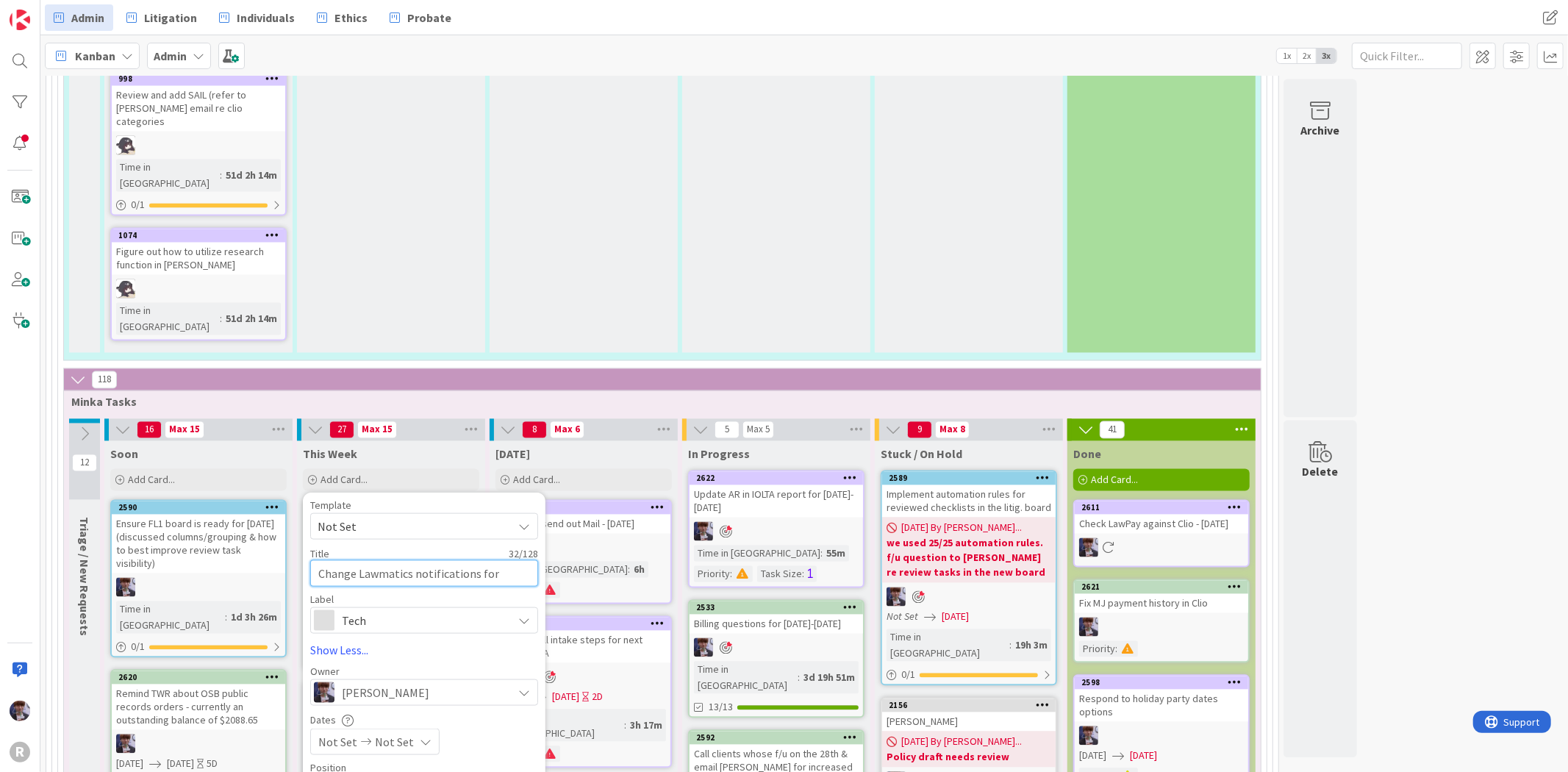
type textarea "Change Lawmatics notifications for"
type textarea "x"
type textarea "Change Lawmatics notifications for n"
type textarea "x"
type textarea "Change Lawmatics notifications for ne"
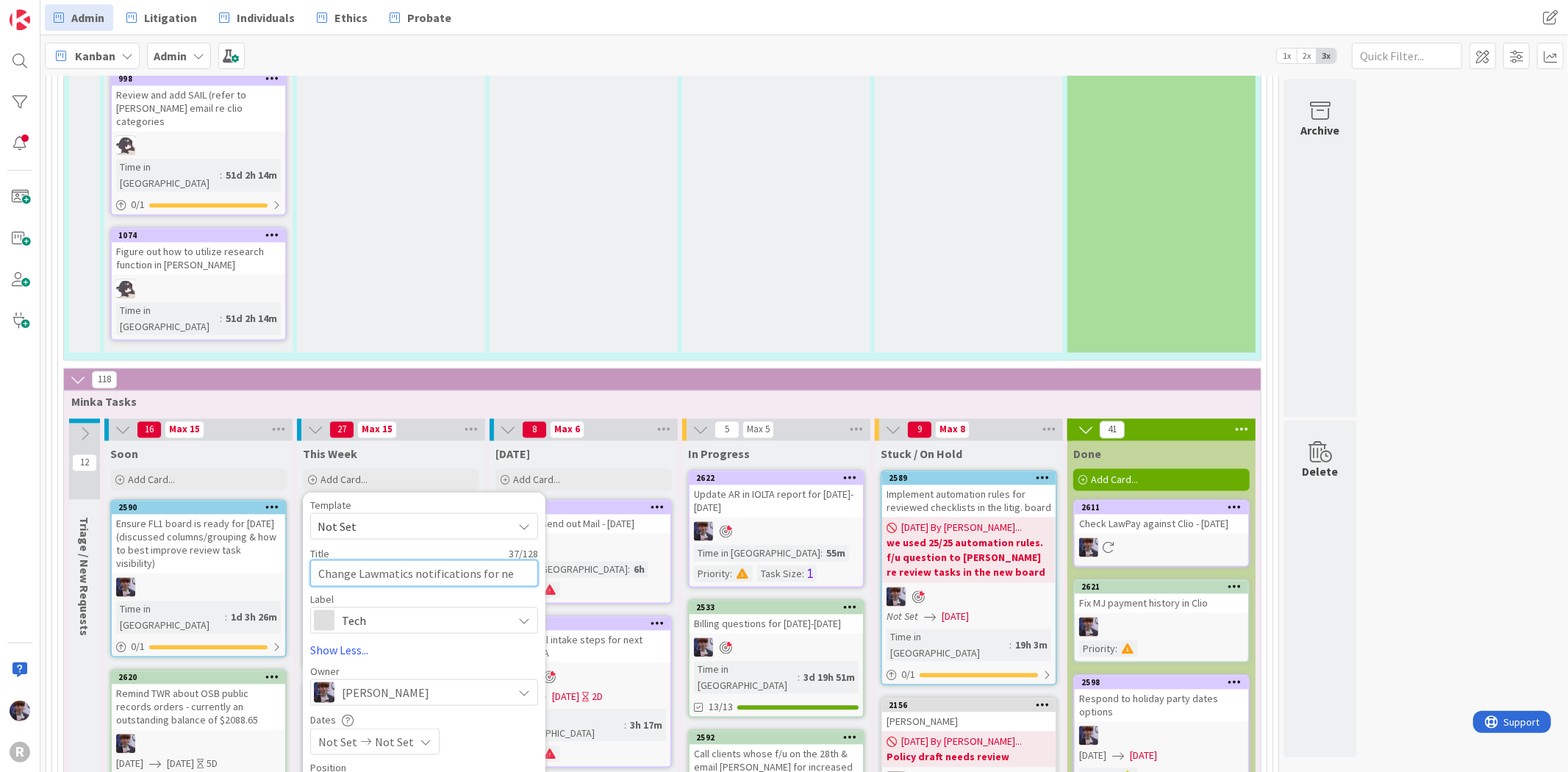
type textarea "x"
type textarea "Change Lawmatics notifications for nex"
type textarea "x"
type textarea "Change Lawmatics notifications for next"
type textarea "x"
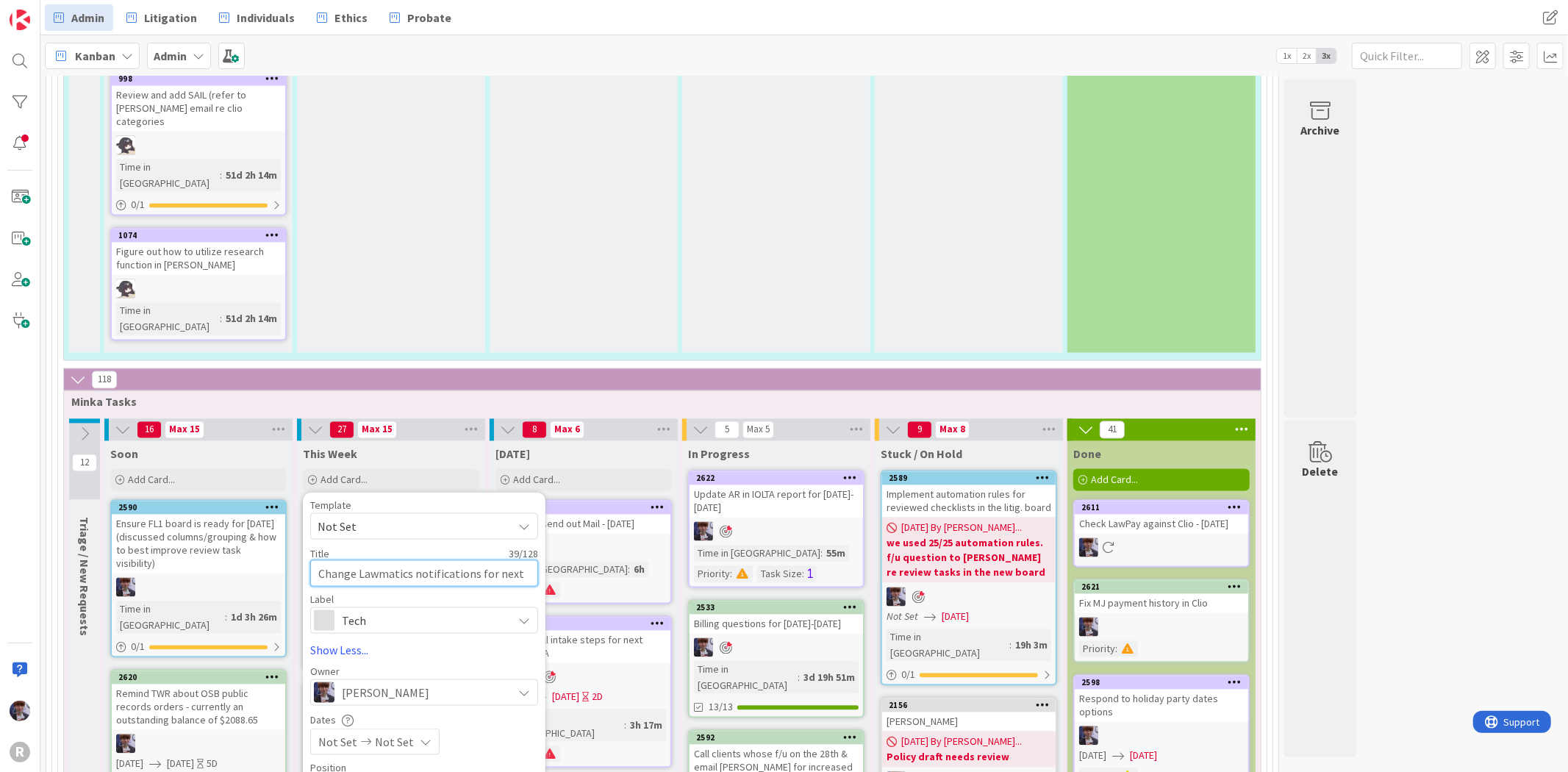
type textarea "Change Lawmatics notifications for next"
type textarea "x"
type textarea "Change Lawmatics notifications for next w"
type textarea "x"
type textarea "Change Lawmatics notifications for next we"
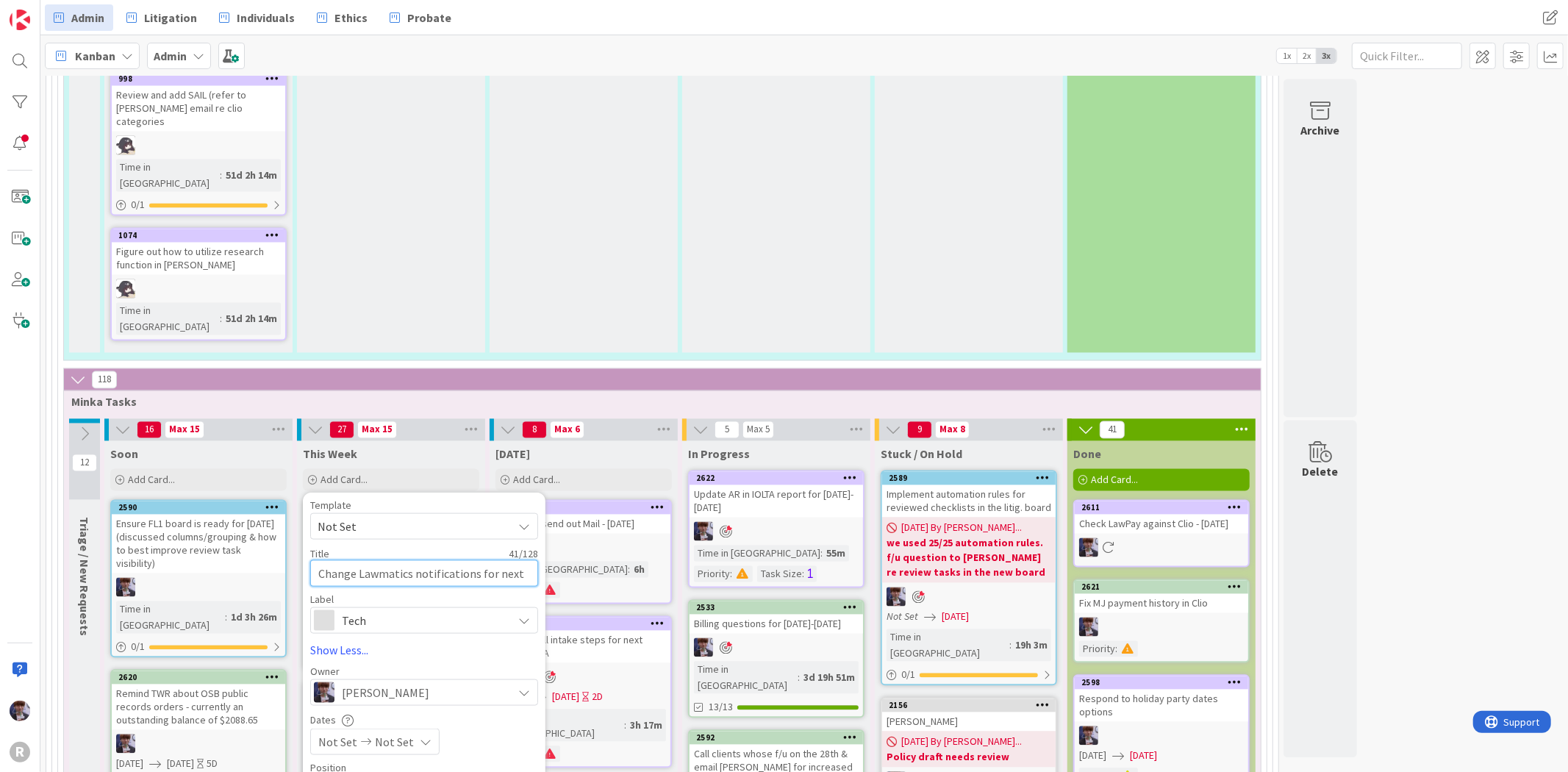
type textarea "x"
type textarea "Change Lawmatics notifications for next wee"
type textarea "x"
type textarea "Change Lawmatics notifications for next week"
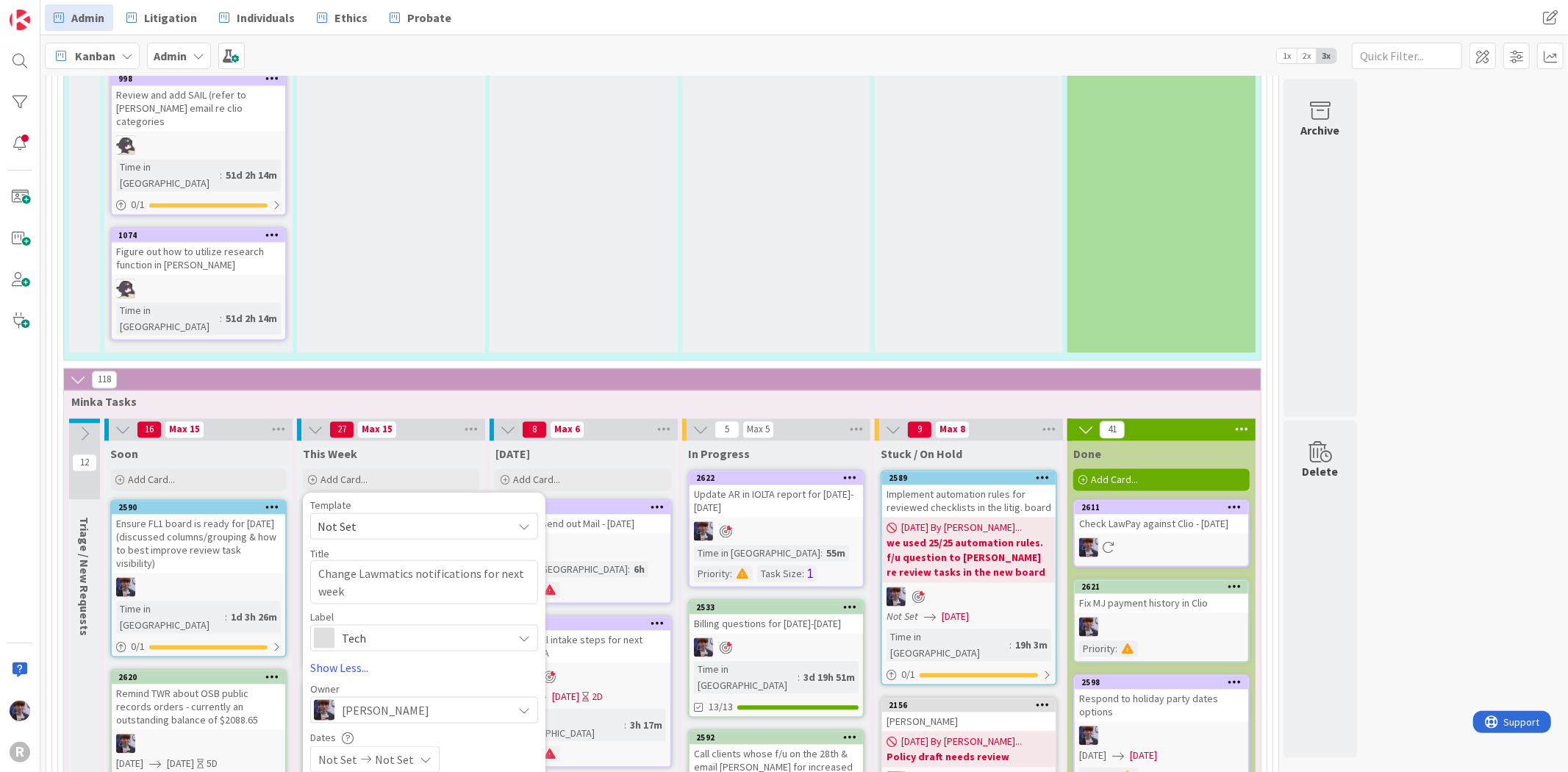
type textarea "x"
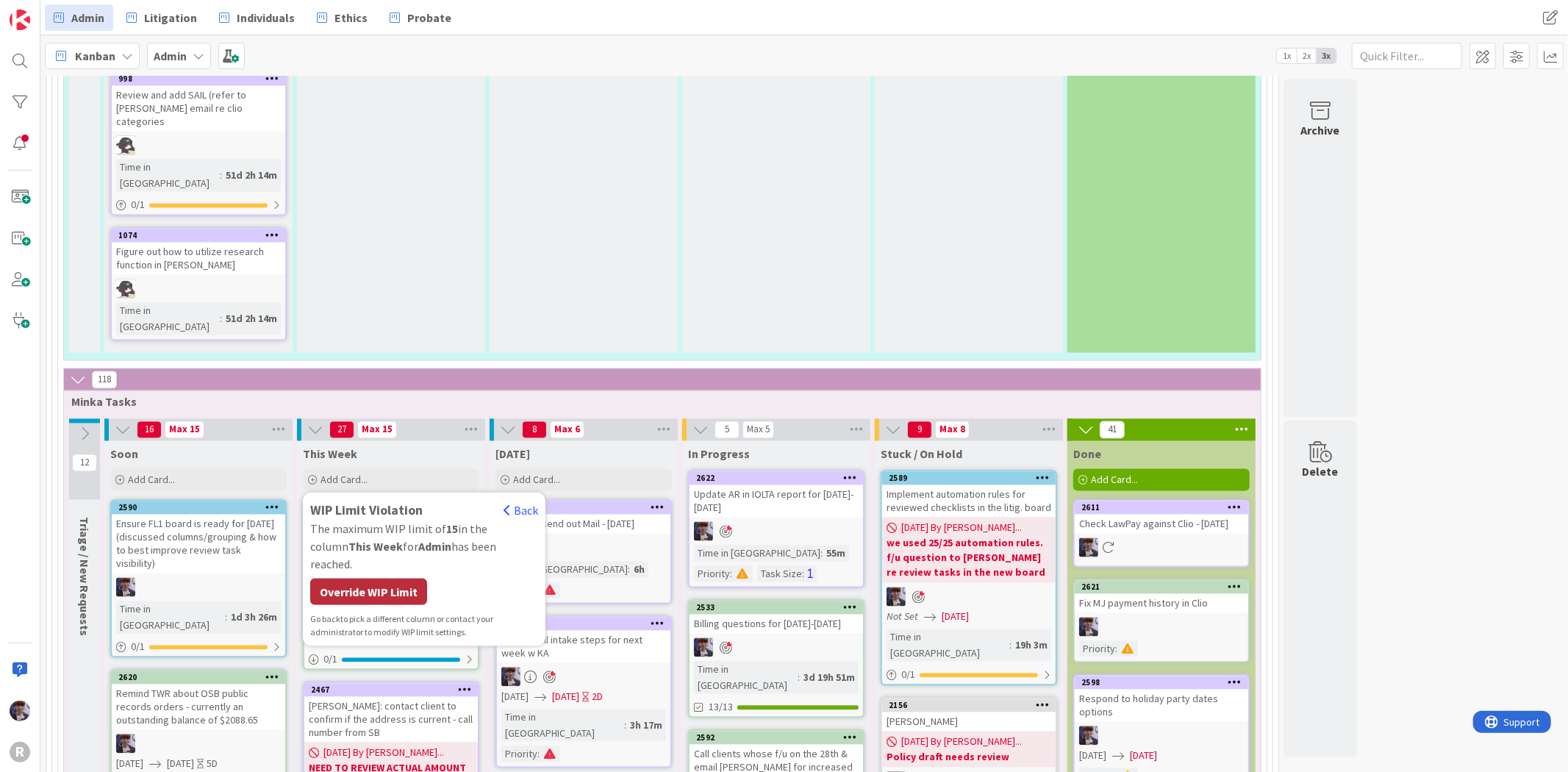
click at [344, 579] on div "Override WIP Limit" at bounding box center [369, 591] width 117 height 26
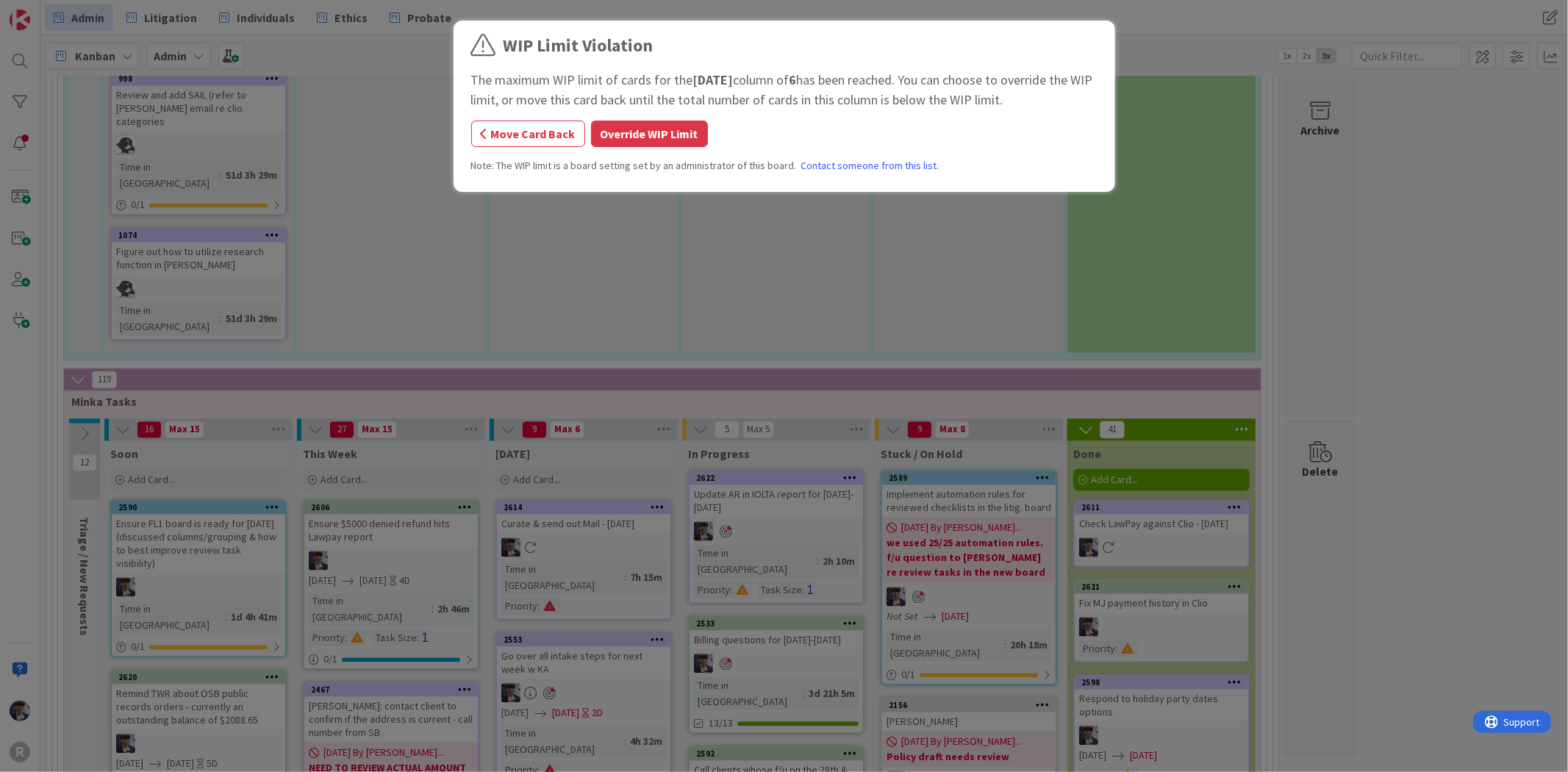
click at [628, 147] on button "Override WIP Limit" at bounding box center [649, 133] width 117 height 26
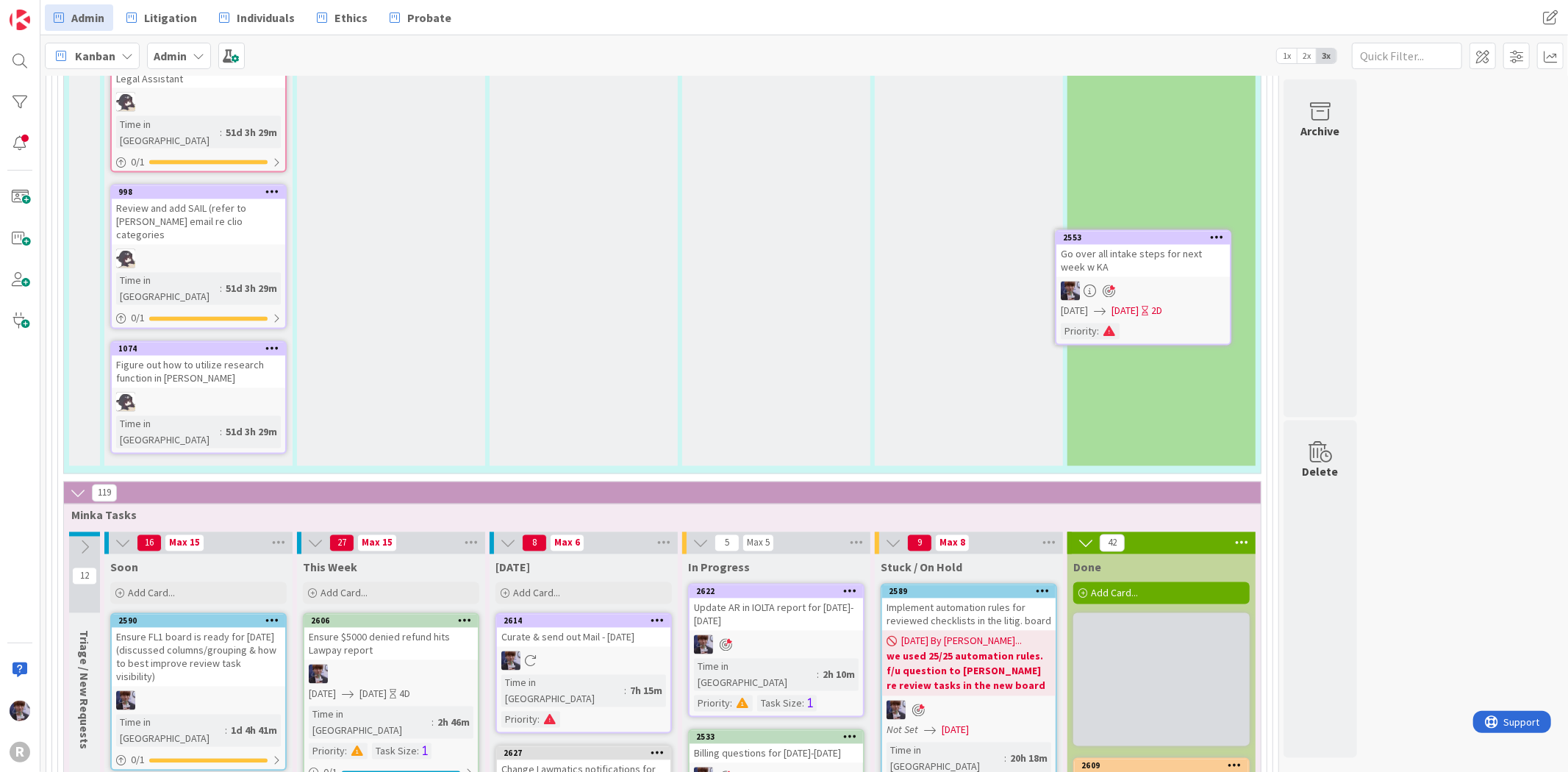
scroll to position [2253, 0]
